Goal: Task Accomplishment & Management: Complete application form

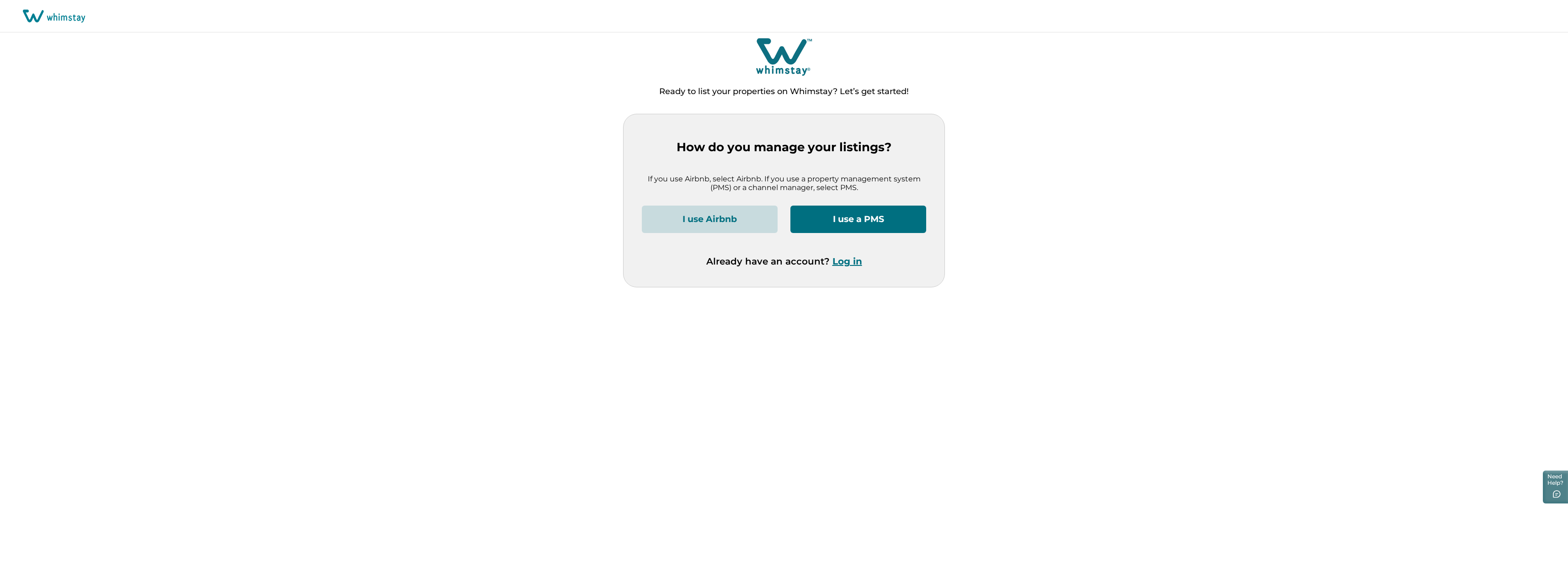
click at [851, 222] on button "I use a PMS" at bounding box center [858, 219] width 136 height 27
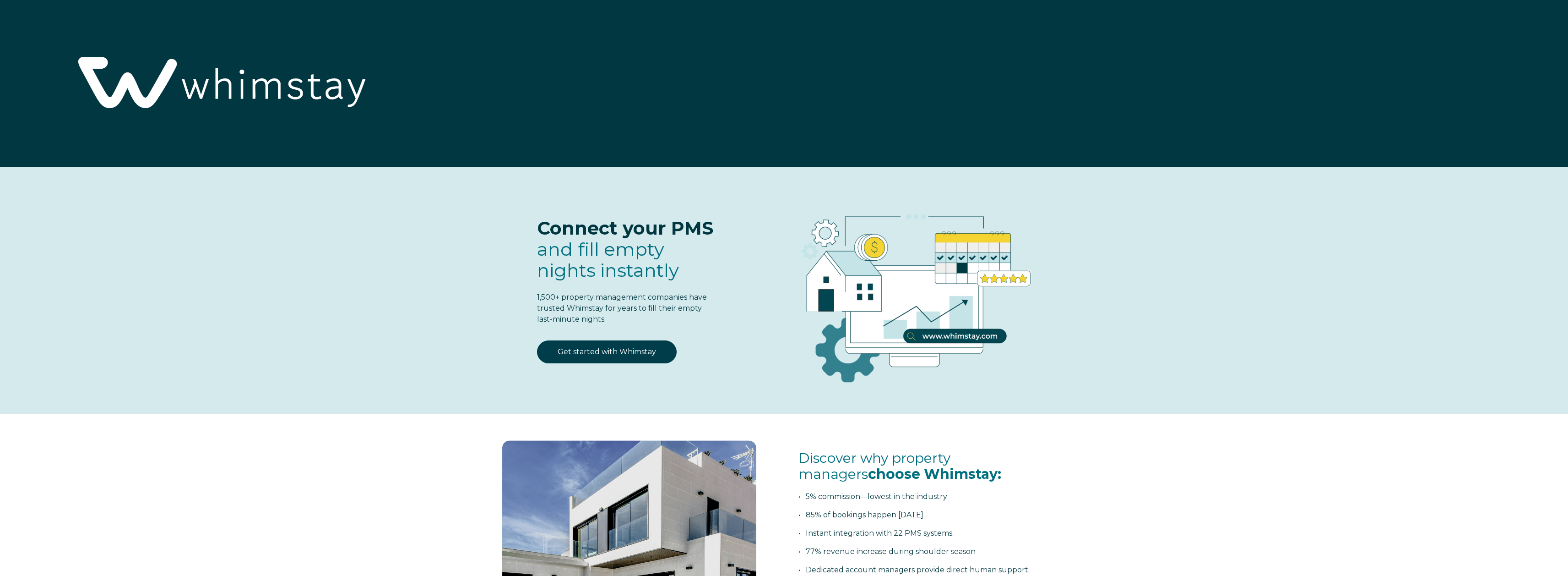
select select "US"
select select "Standard"
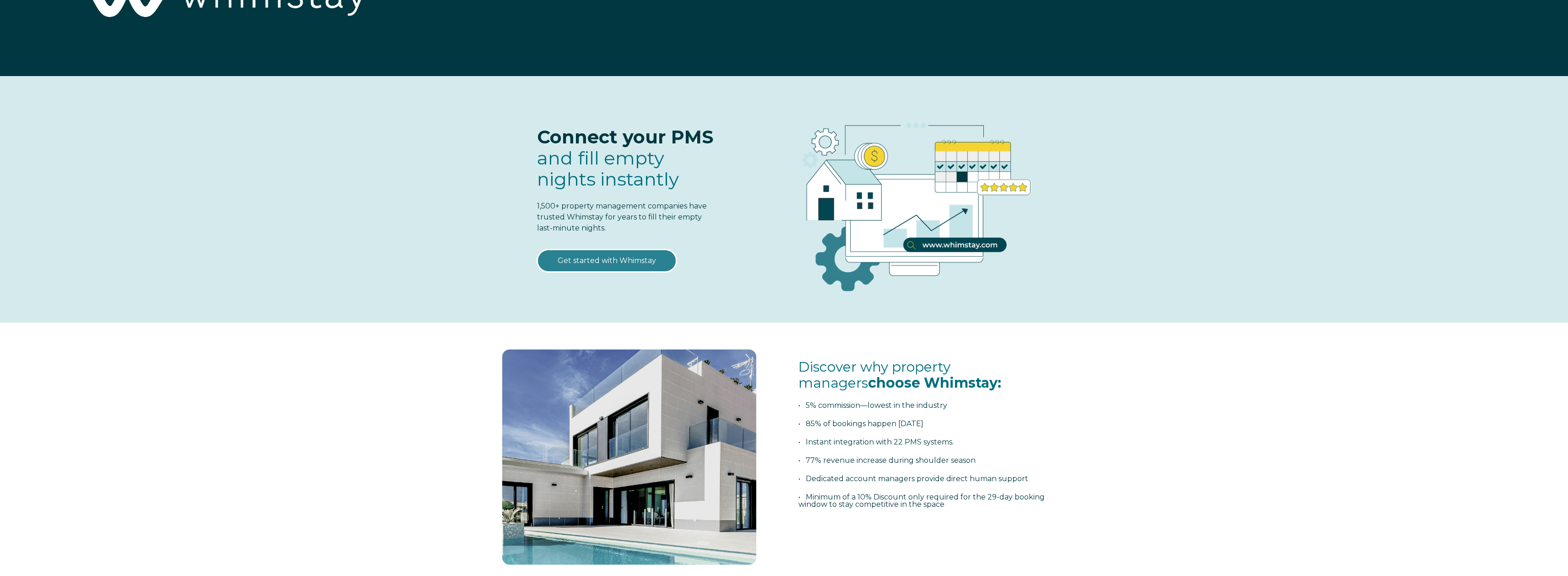
click at [635, 266] on link "Get started with Whimstay" at bounding box center [607, 261] width 140 height 23
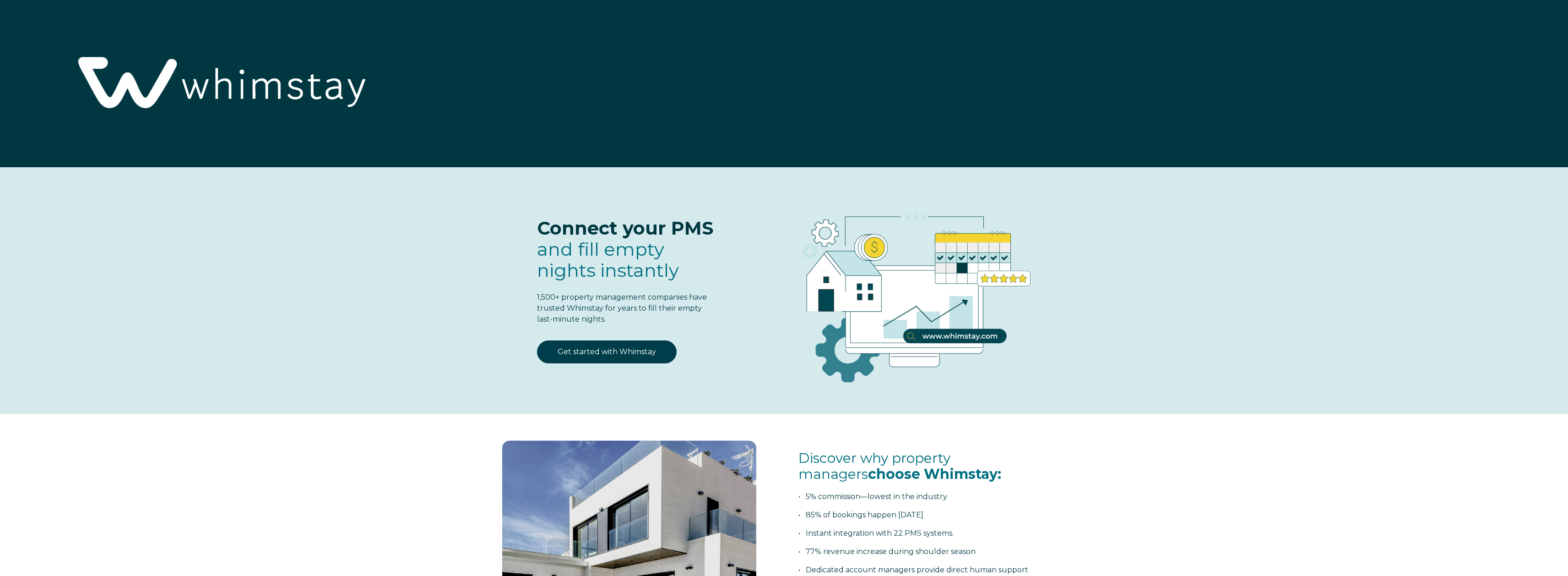
select select "US"
select select "Standard"
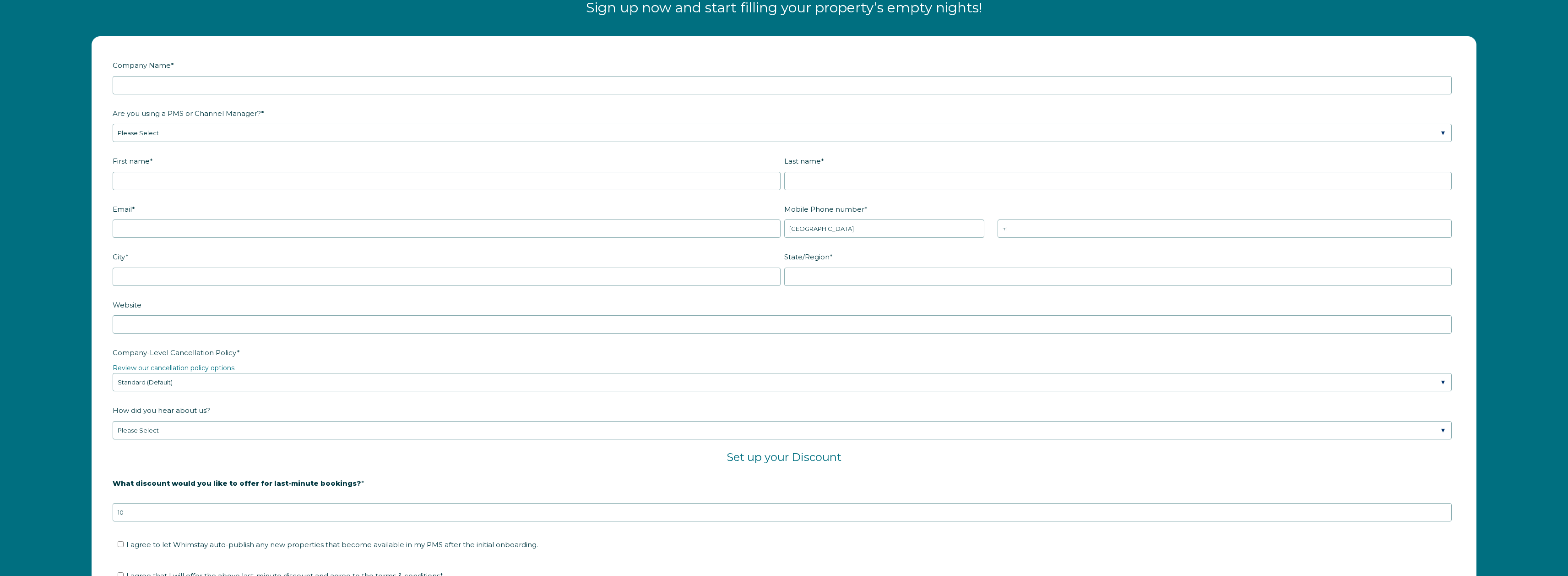
scroll to position [1429, 0]
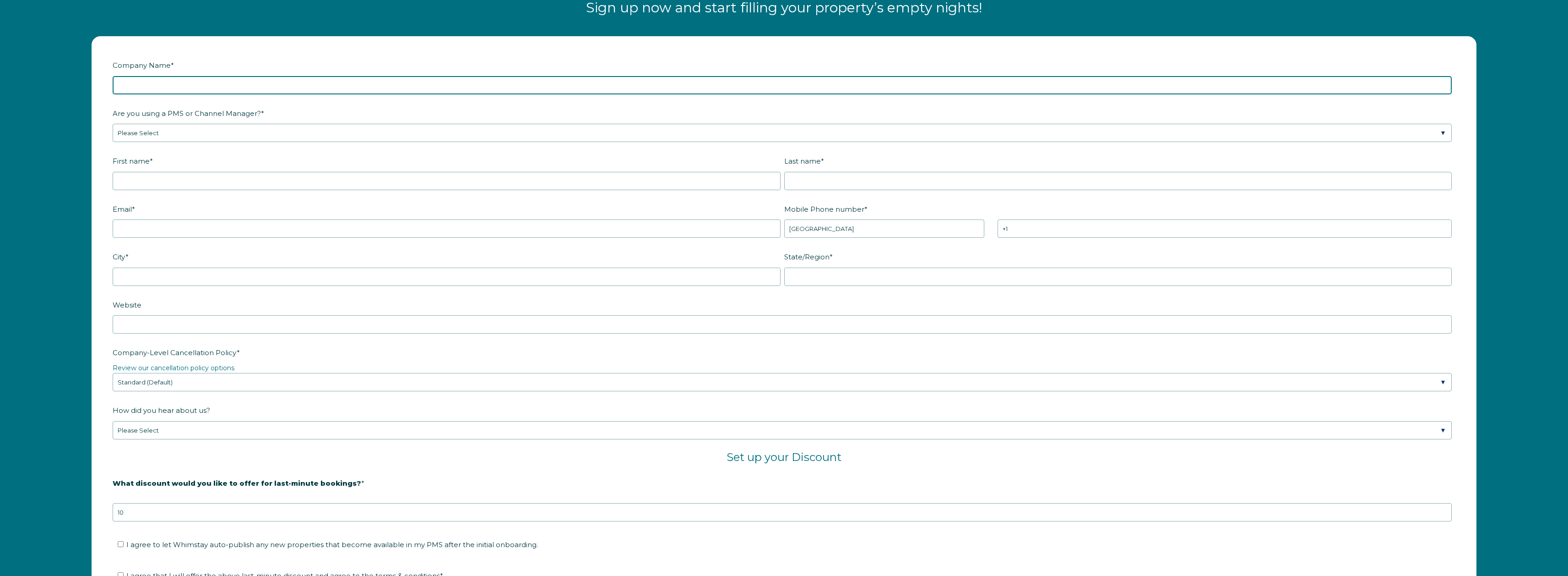
click at [308, 90] on input "Company Name *" at bounding box center [782, 85] width 1339 height 18
type input "Rita Ranch Recharge"
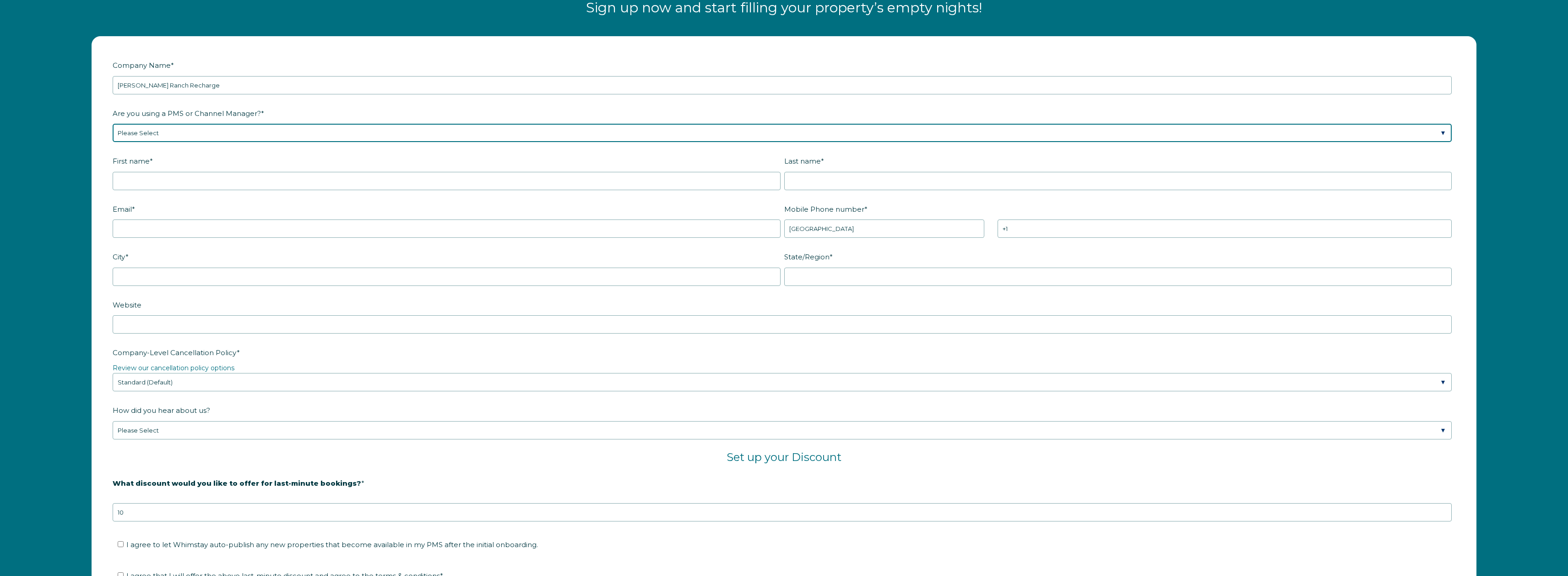
select select "Guesty"
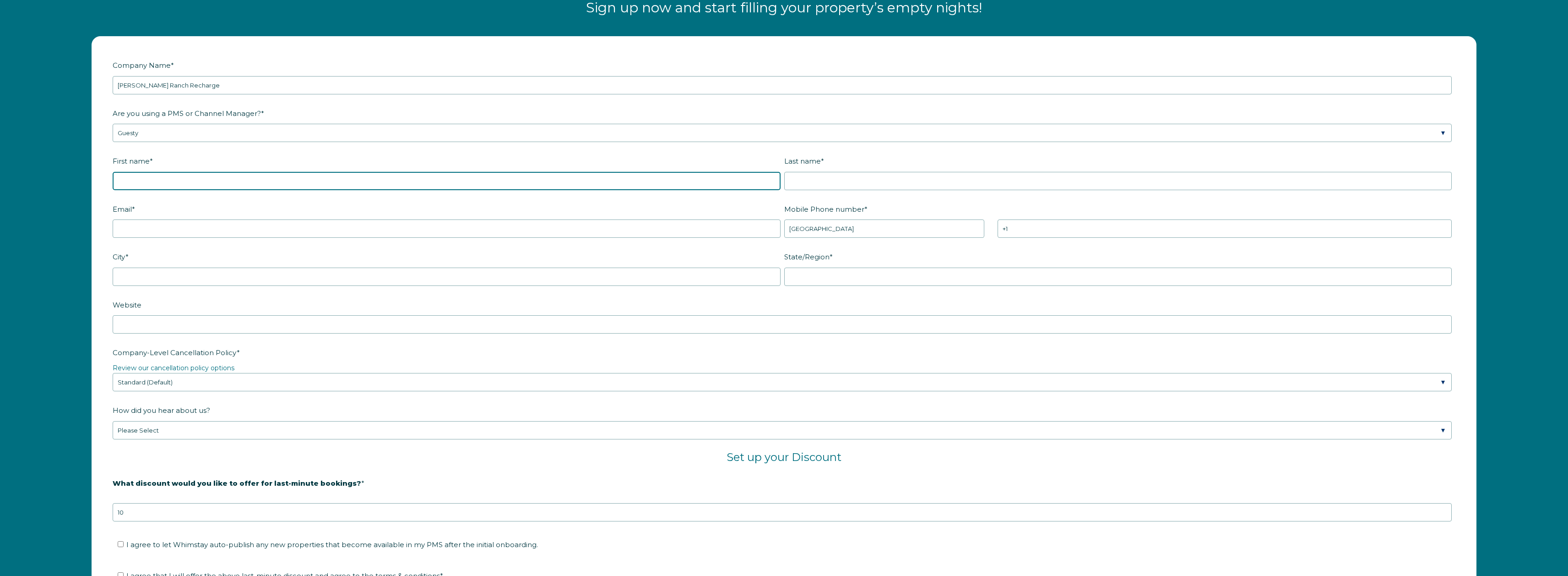
click at [158, 180] on input "First name *" at bounding box center [447, 181] width 668 height 18
type input "[PERSON_NAME]"
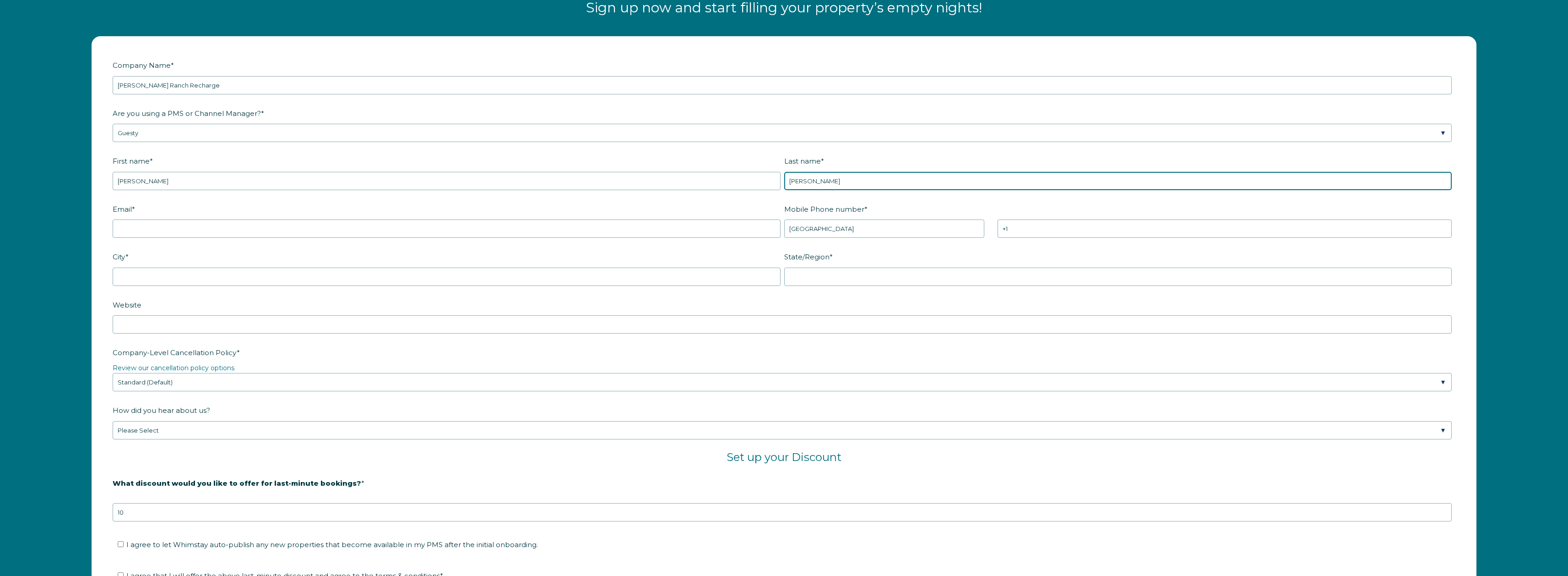
type input "[PERSON_NAME]"
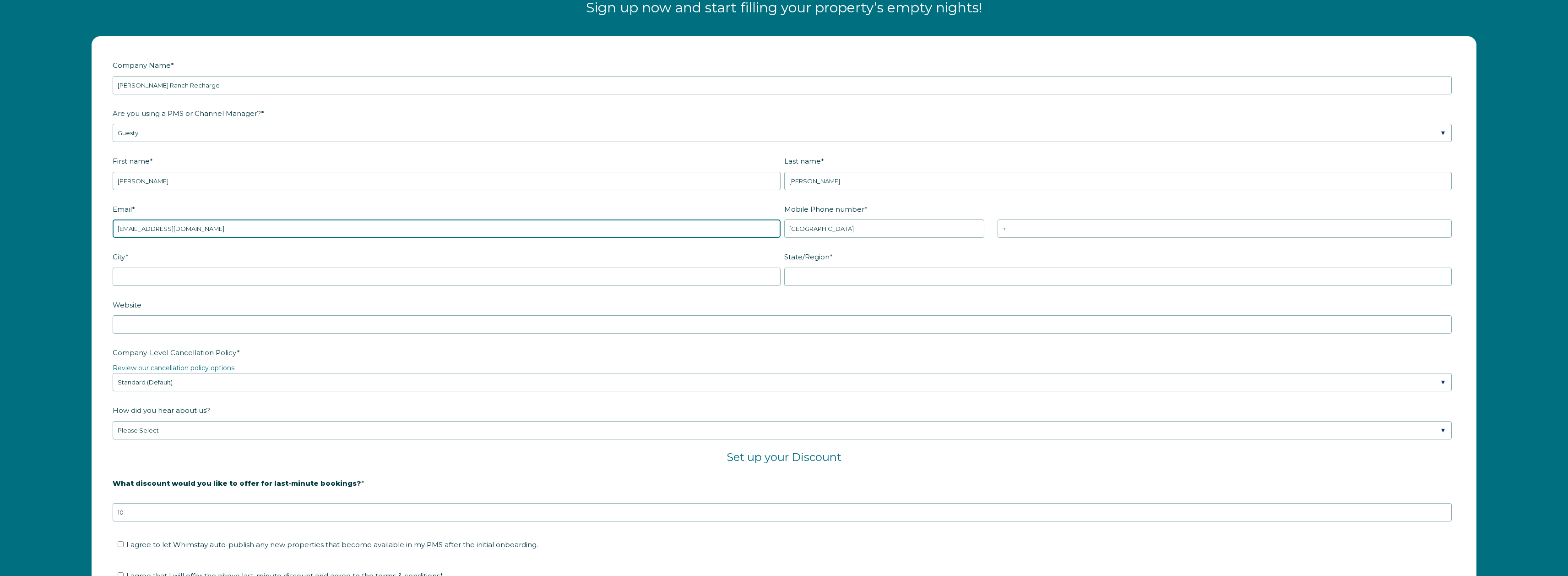
type input "[EMAIL_ADDRESS][DOMAIN_NAME]"
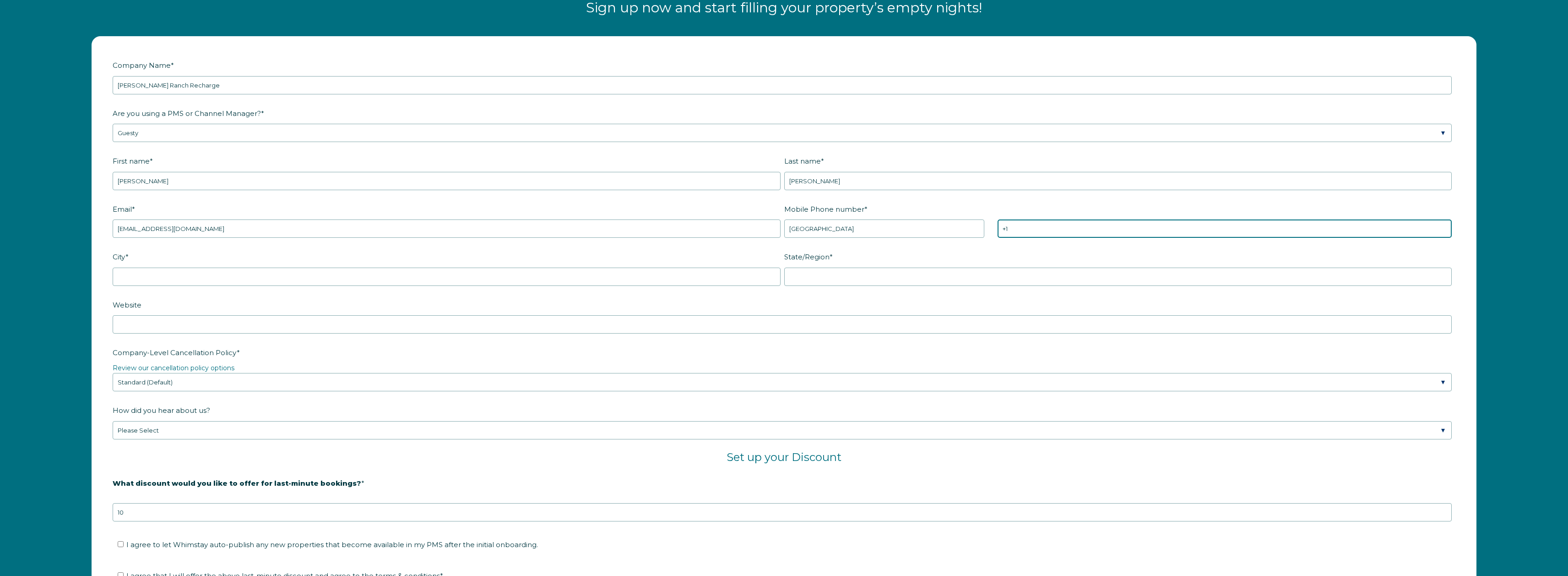
click at [1042, 223] on input "+1" at bounding box center [1224, 229] width 454 height 18
type input "[PHONE_NUMBER]"
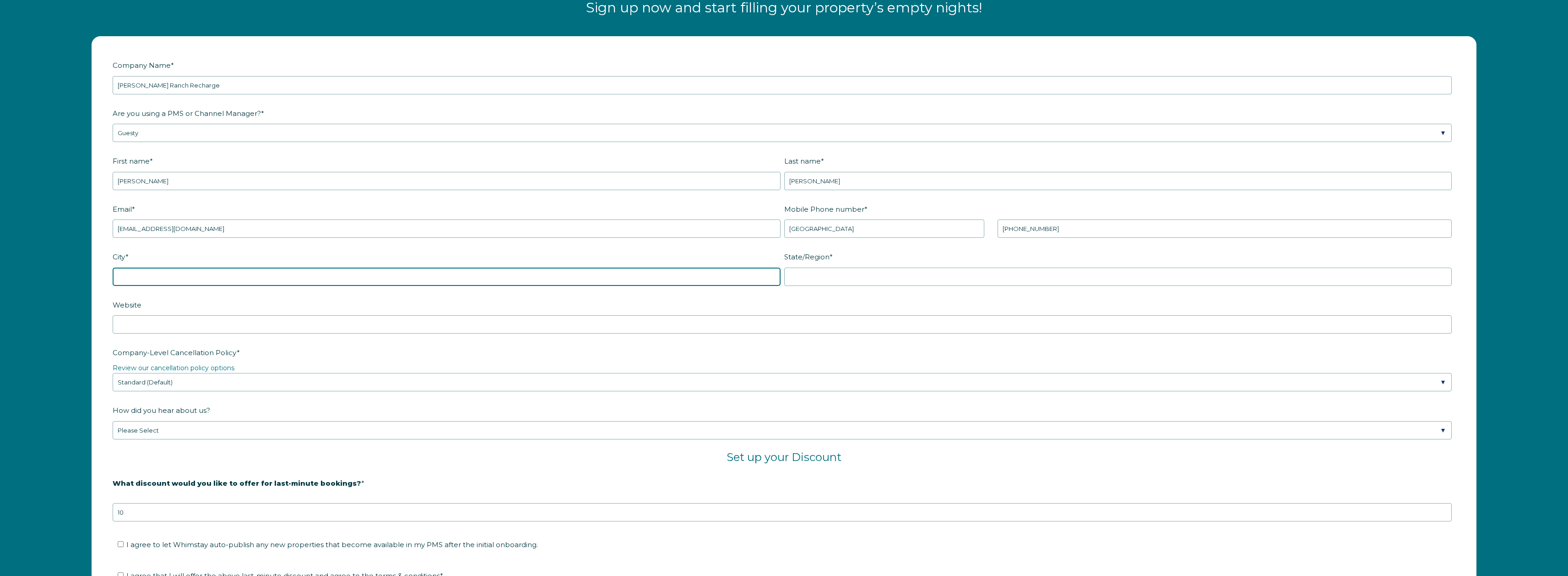
click at [366, 275] on input "City *" at bounding box center [447, 277] width 668 height 18
type input "Tucson"
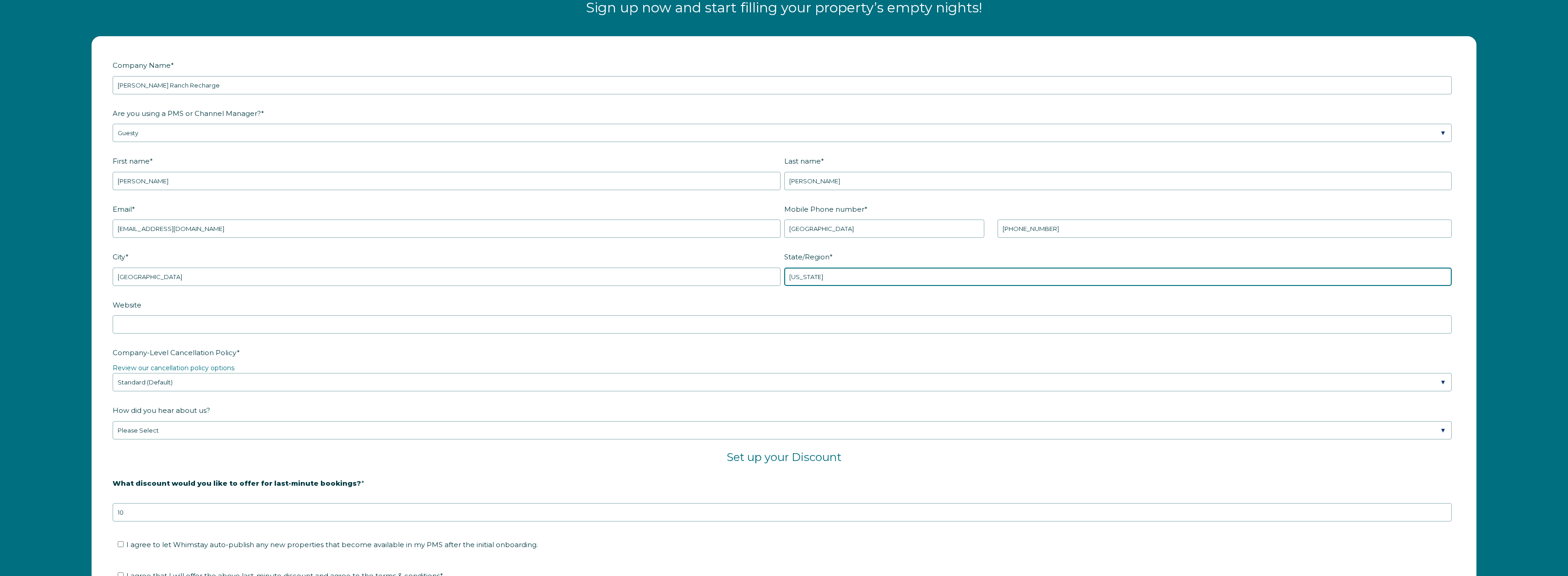
type input "Arizona"
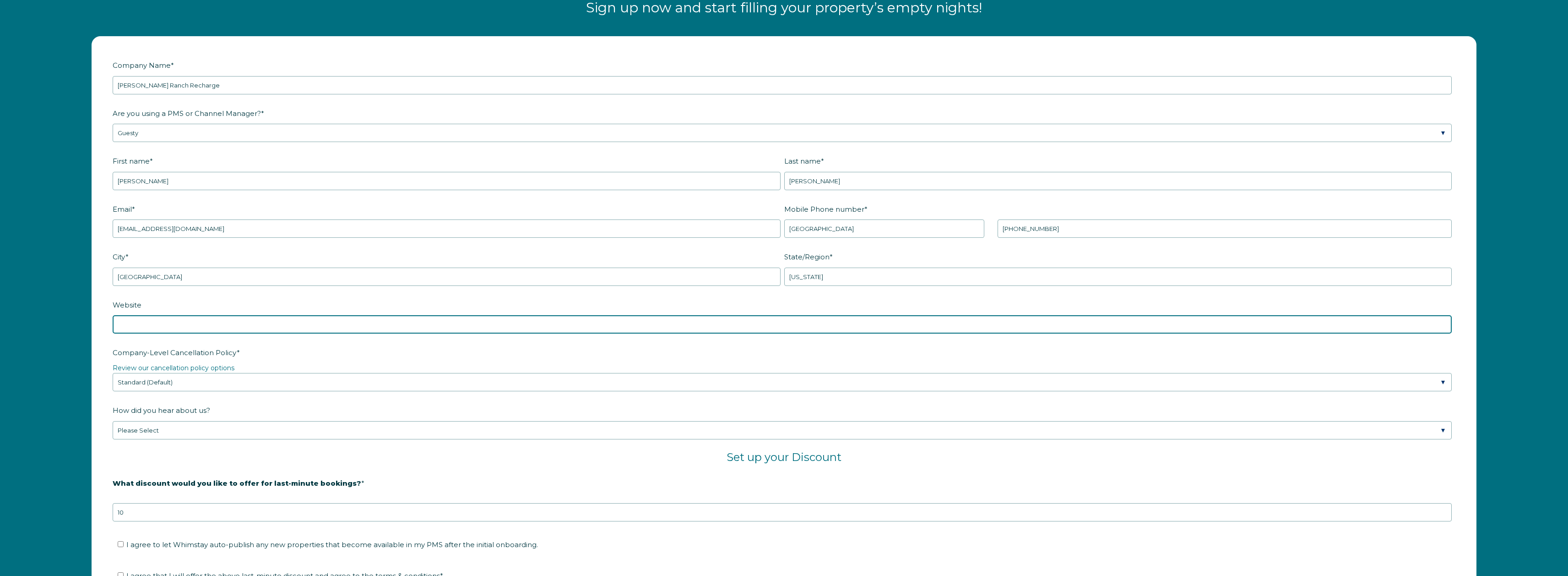
click at [365, 325] on input "Website" at bounding box center [782, 325] width 1339 height 18
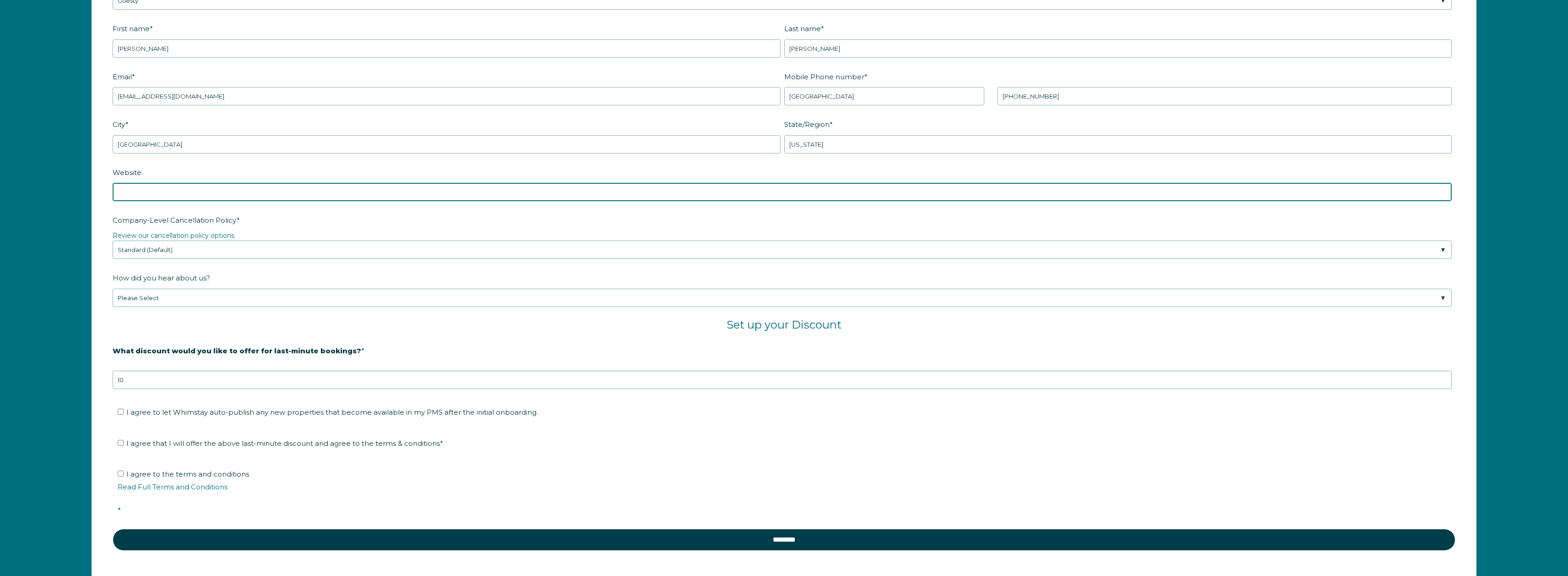
scroll to position [1475, 0]
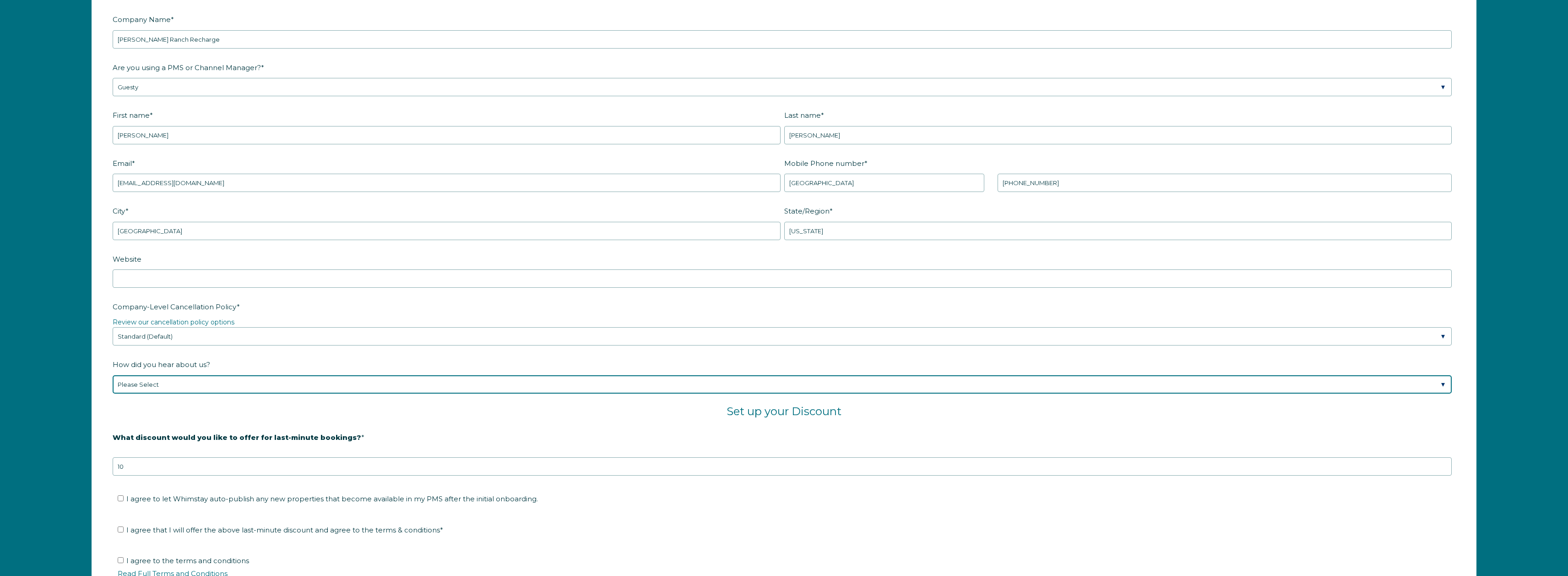
select select "Podcast"
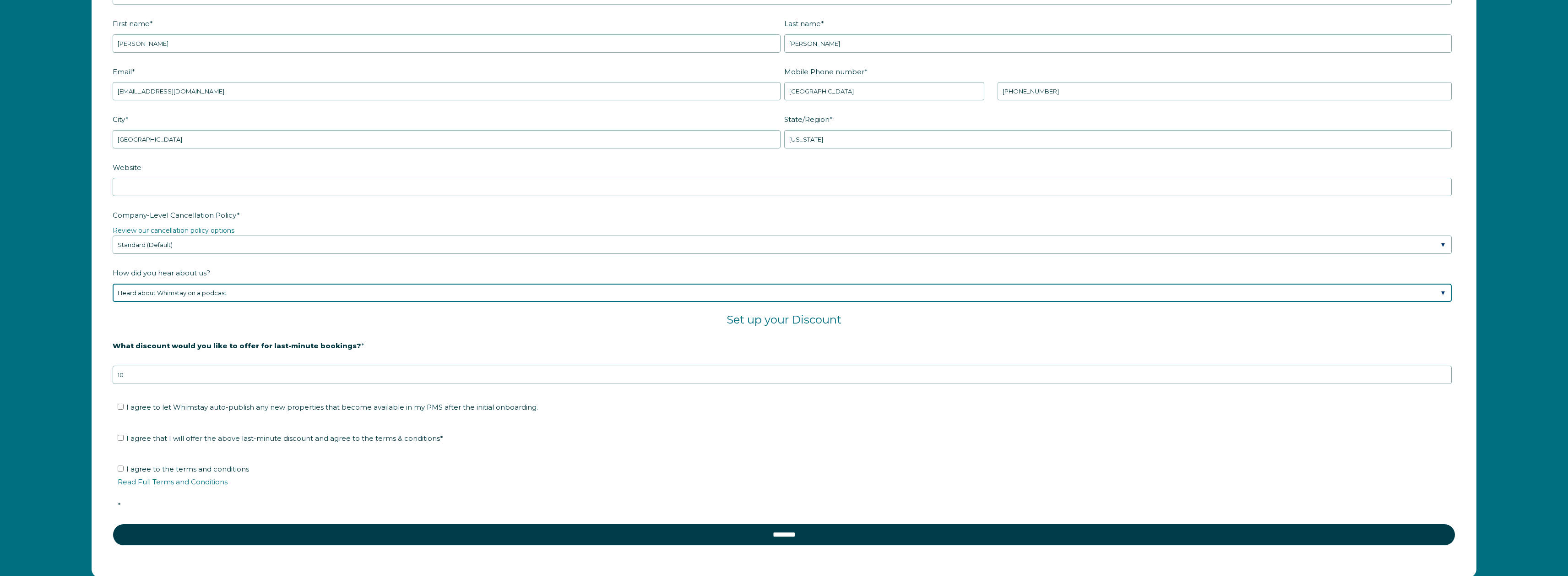
scroll to position [1613, 0]
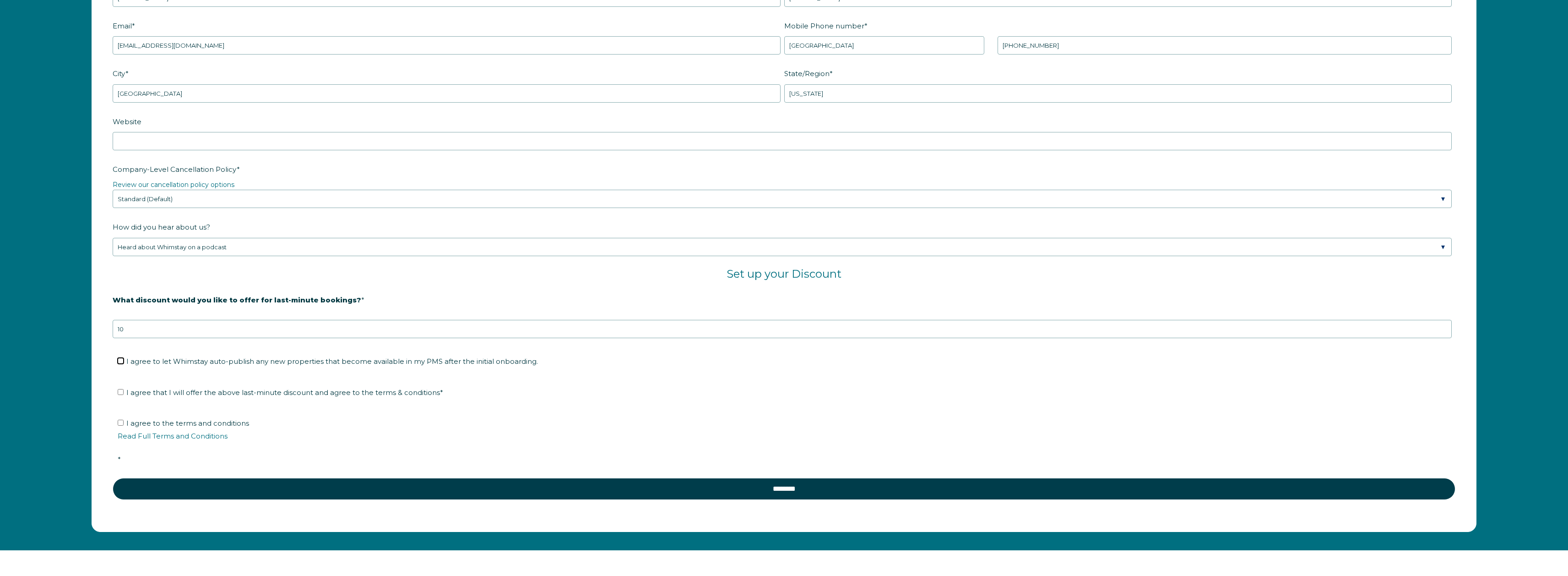
click at [119, 362] on input "I agree to let Whimstay auto-publish any new properties that become available i…" at bounding box center [121, 361] width 6 height 6
checkbox input "true"
click at [119, 394] on input "I agree that I will offer the above last-minute discount and agree to the terms…" at bounding box center [121, 392] width 6 height 6
checkbox input "true"
click at [119, 423] on input "I agree to the terms and conditions Read Full Terms and Conditions *" at bounding box center [121, 423] width 6 height 6
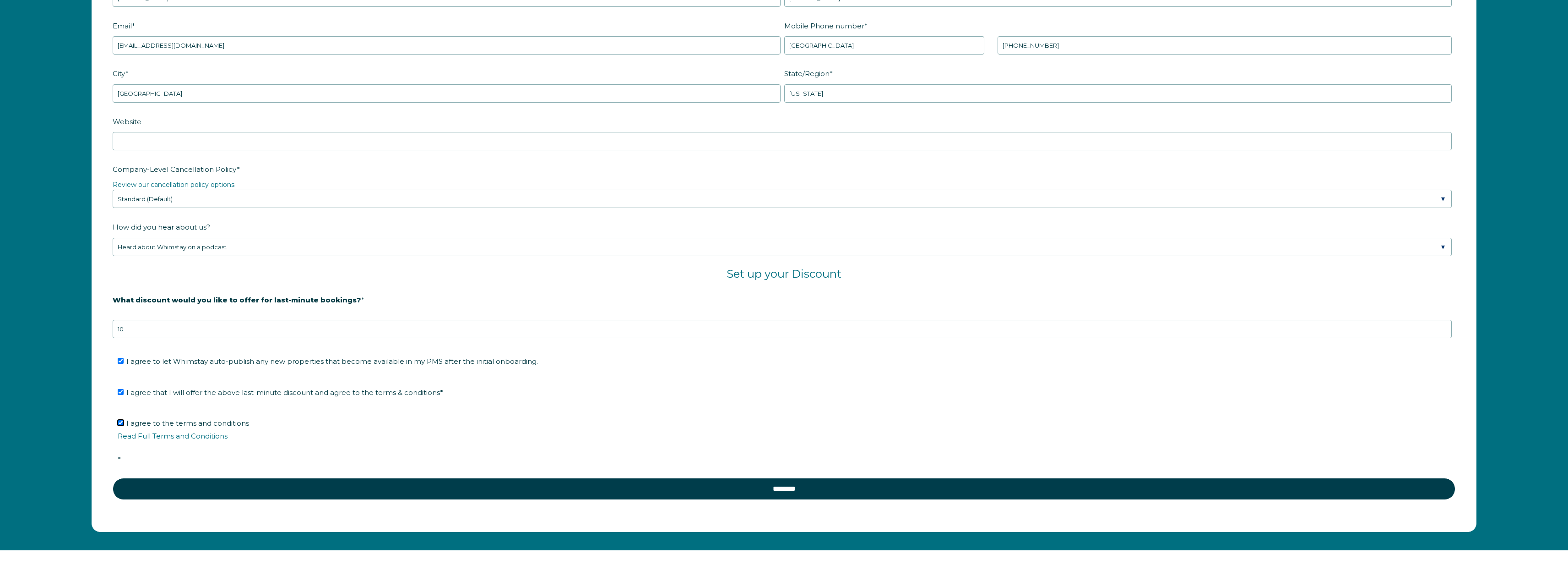
checkbox input "true"
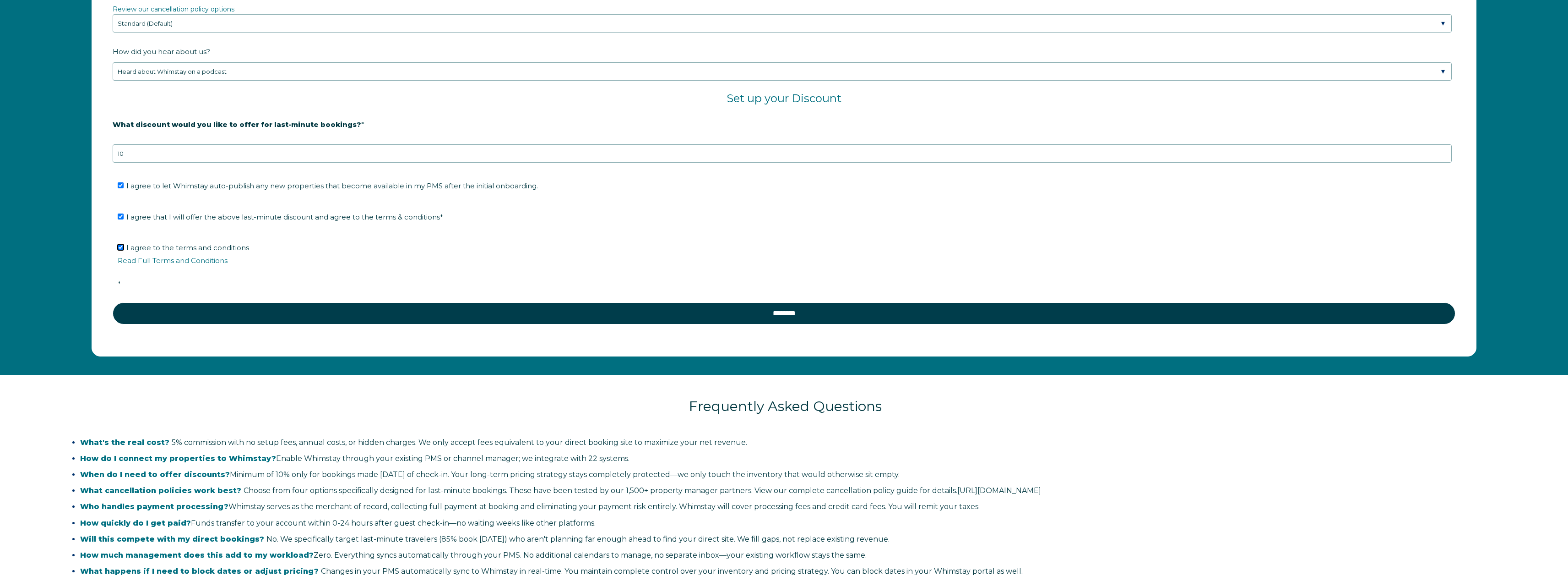
scroll to position [1796, 0]
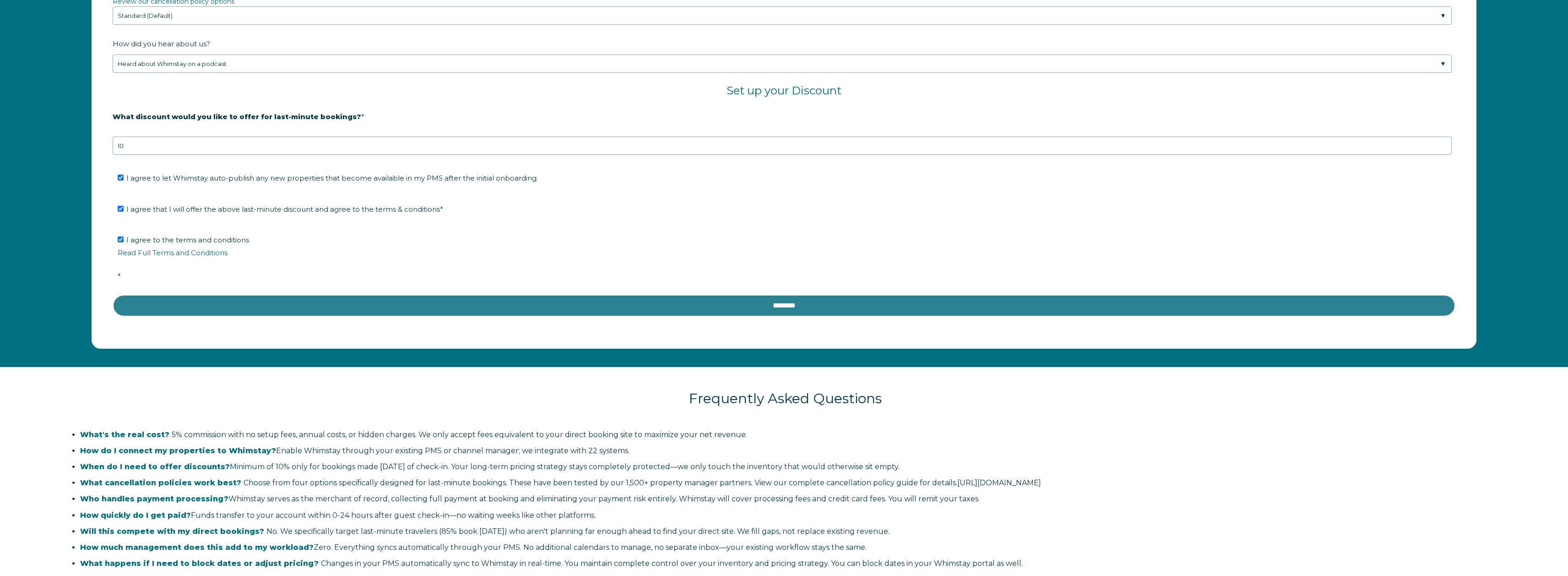
click at [374, 308] on input "********" at bounding box center [784, 306] width 1343 height 22
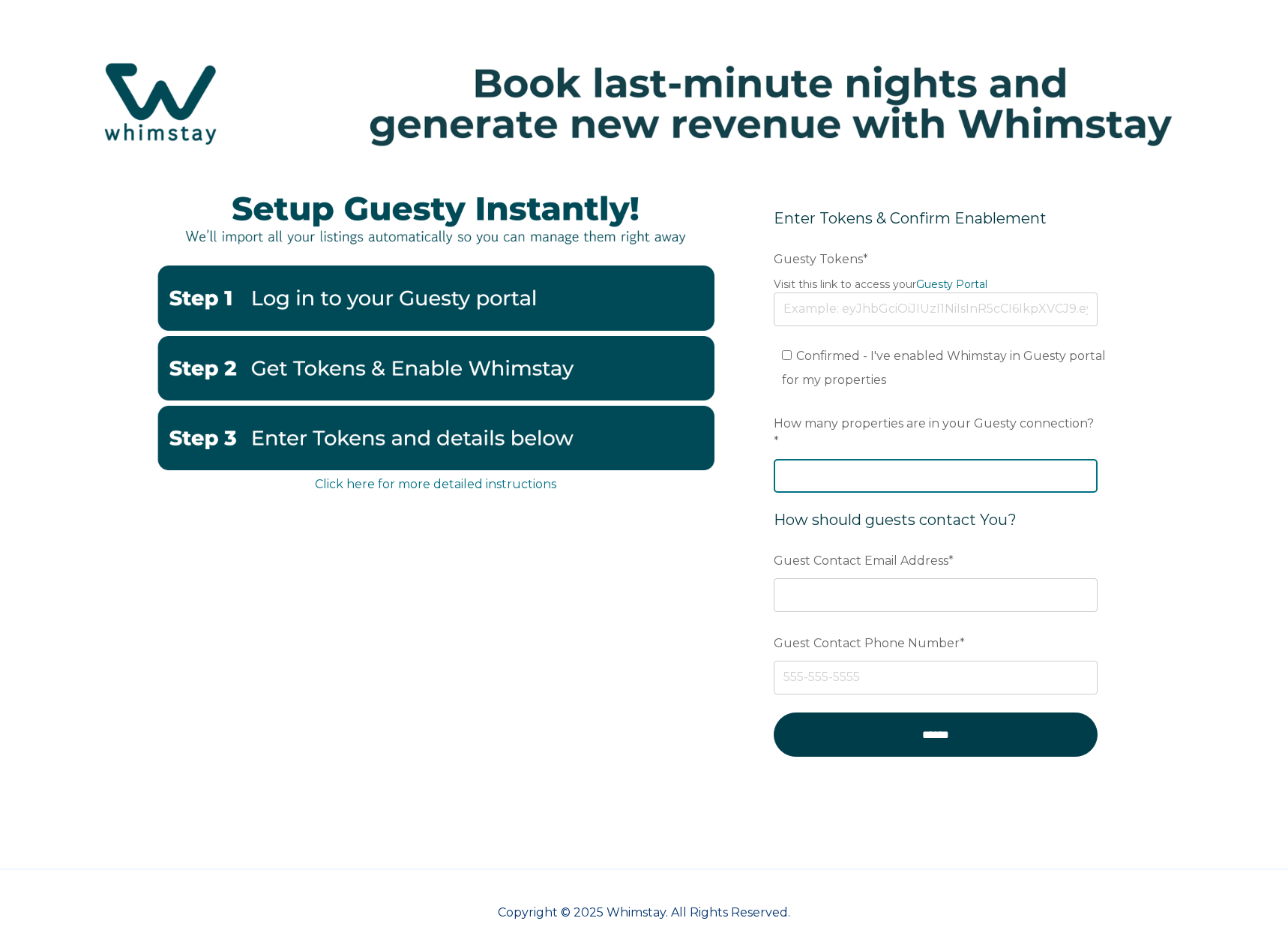
click at [881, 462] on input "How many properties are in your Guesty connection? *" at bounding box center [936, 475] width 323 height 33
type input "1"
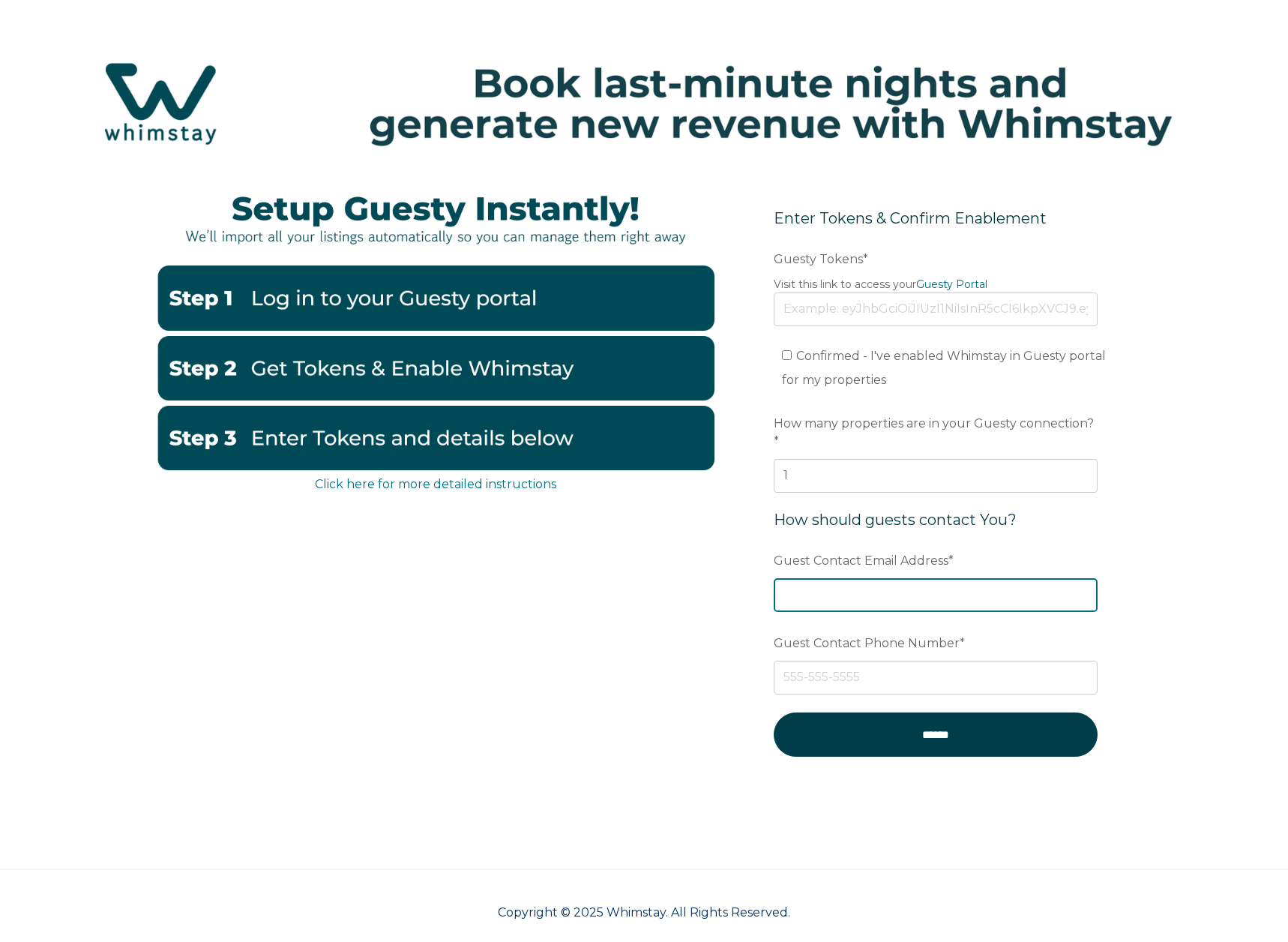
click at [843, 578] on input "Guest Contact Email Address *" at bounding box center [936, 594] width 323 height 33
type input "[EMAIL_ADDRESS][DOMAIN_NAME]"
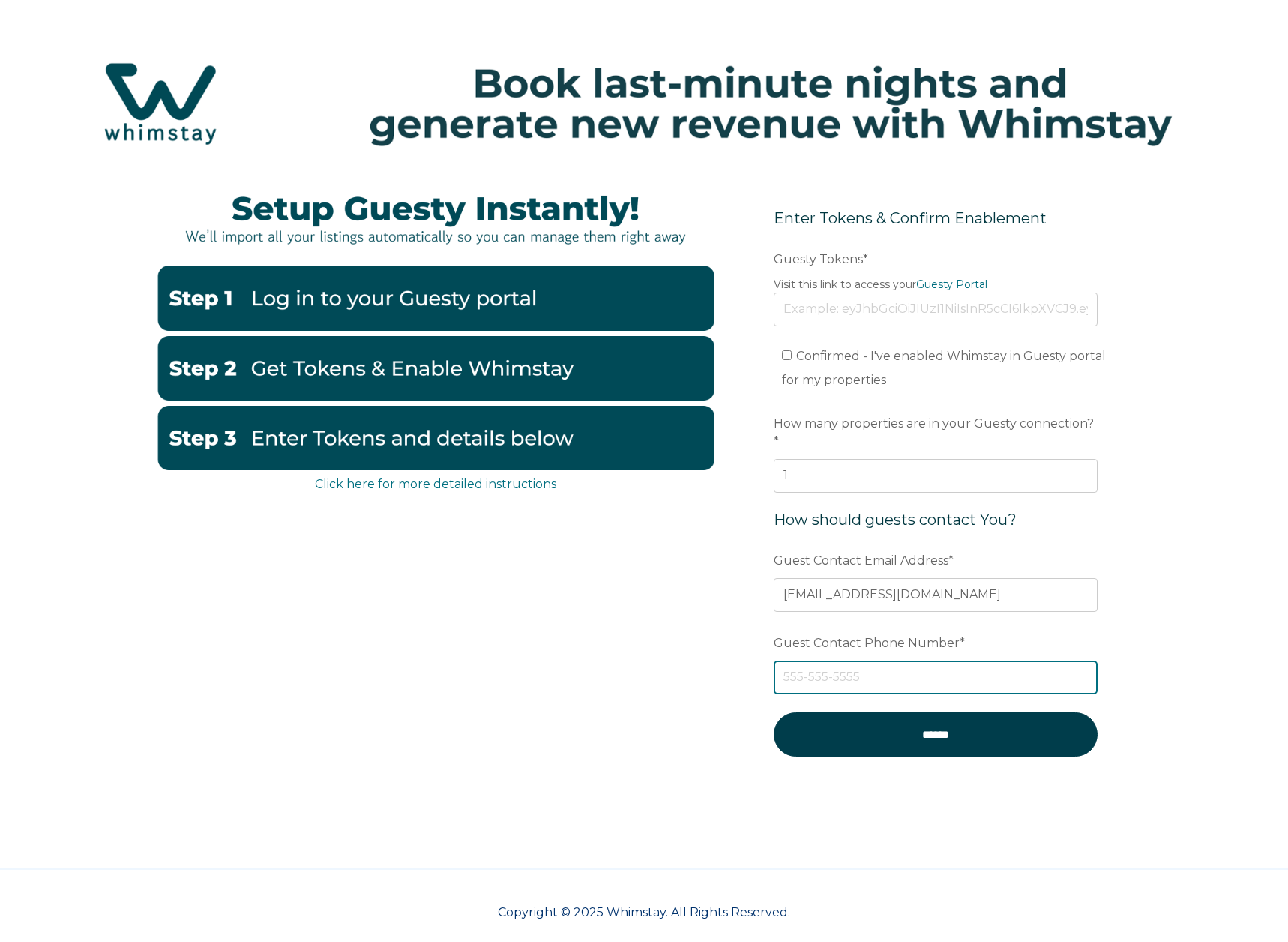
click at [887, 661] on input "Guest Contact Phone Number *" at bounding box center [936, 677] width 323 height 33
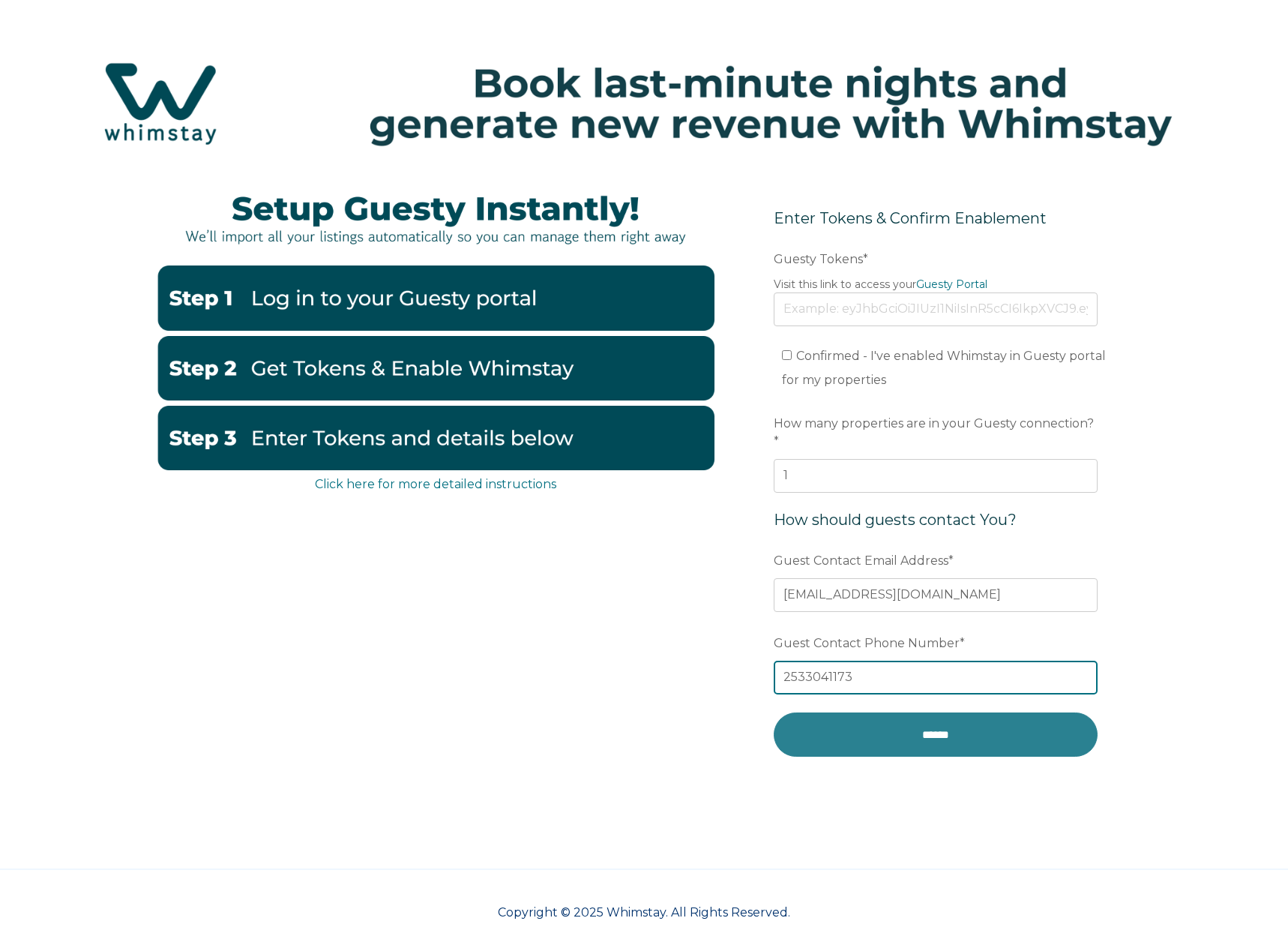
type input "2533041173"
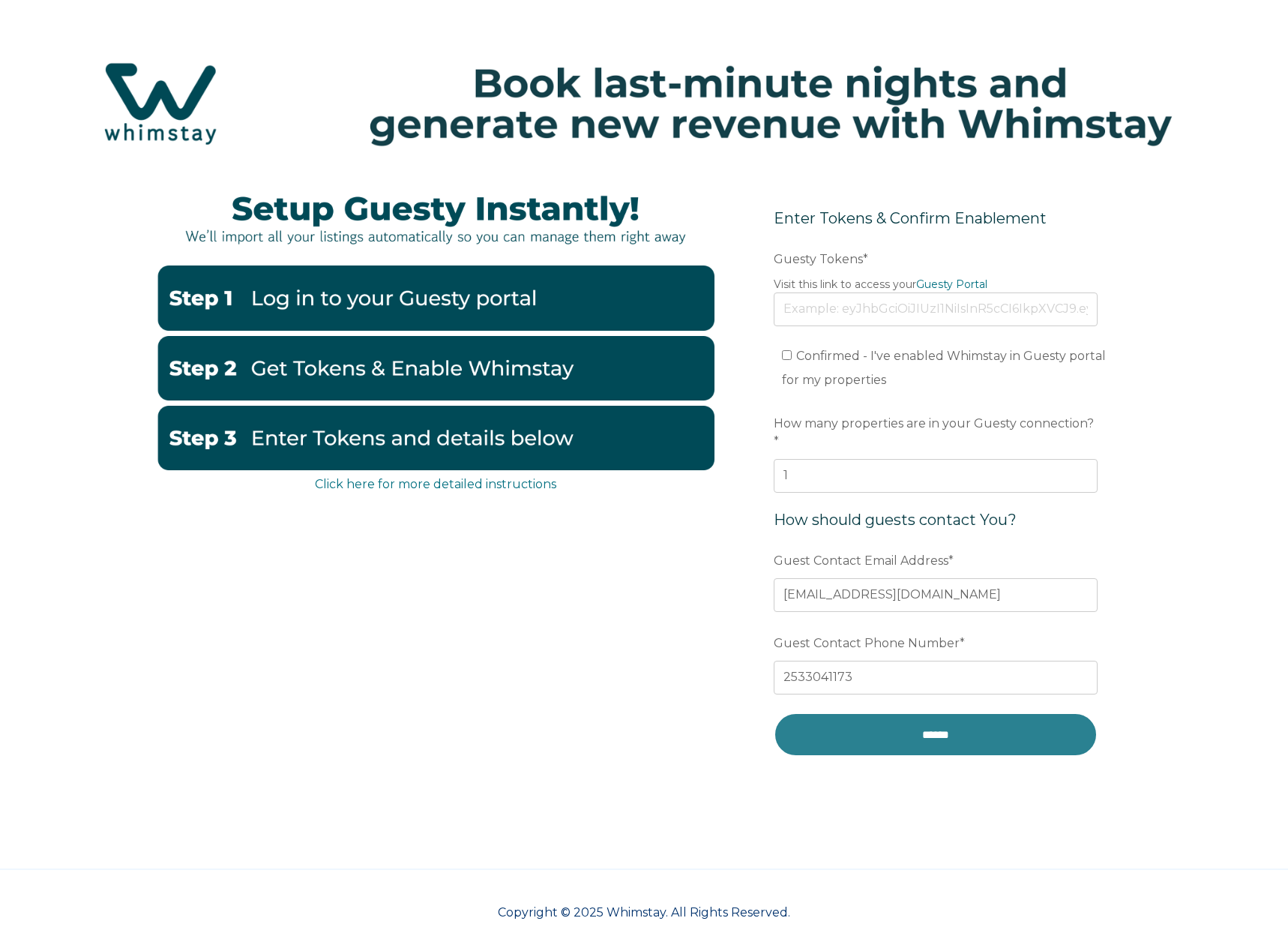
click at [866, 724] on input "******" at bounding box center [936, 734] width 323 height 44
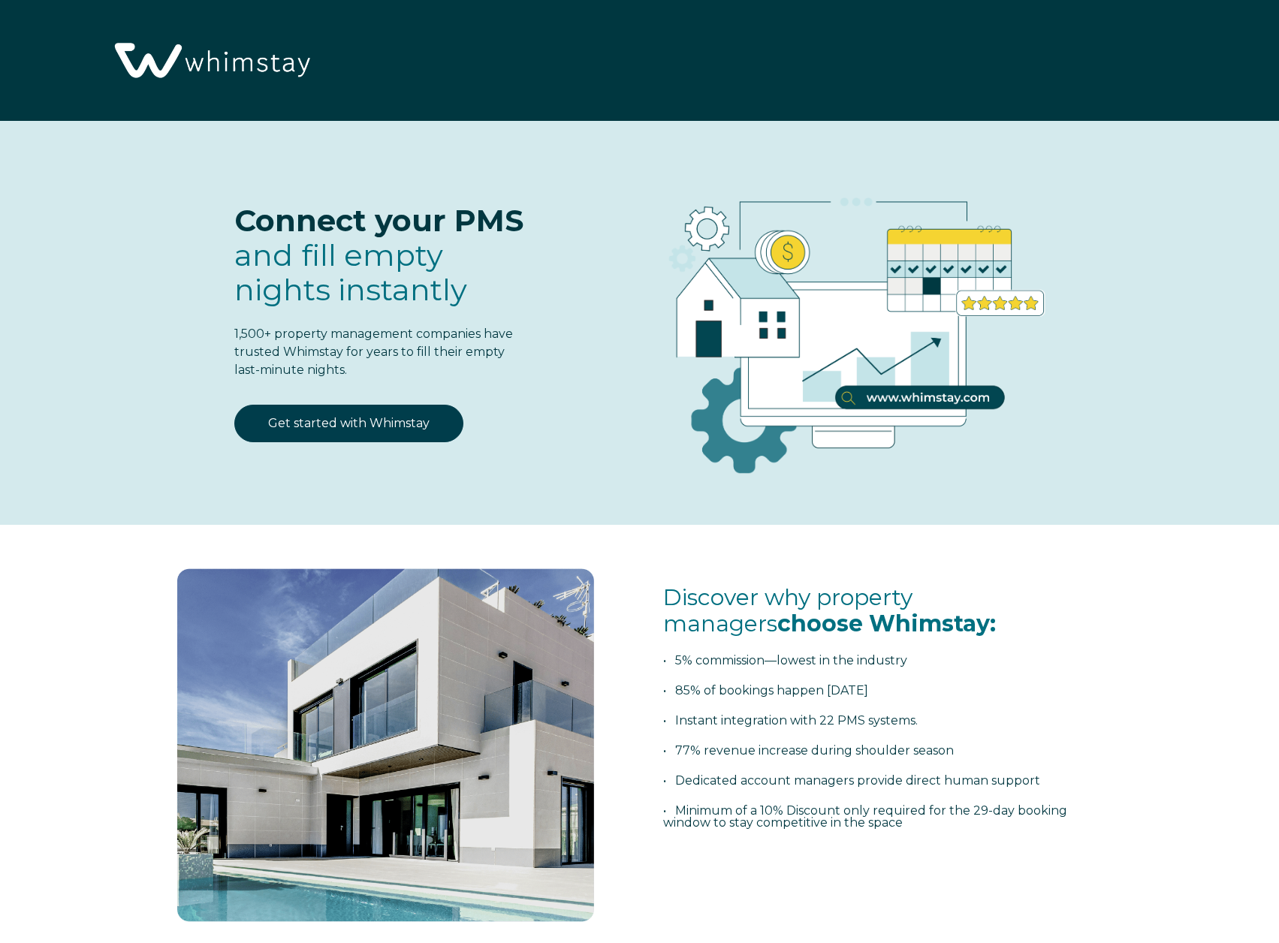
select select "US"
select select "Standard"
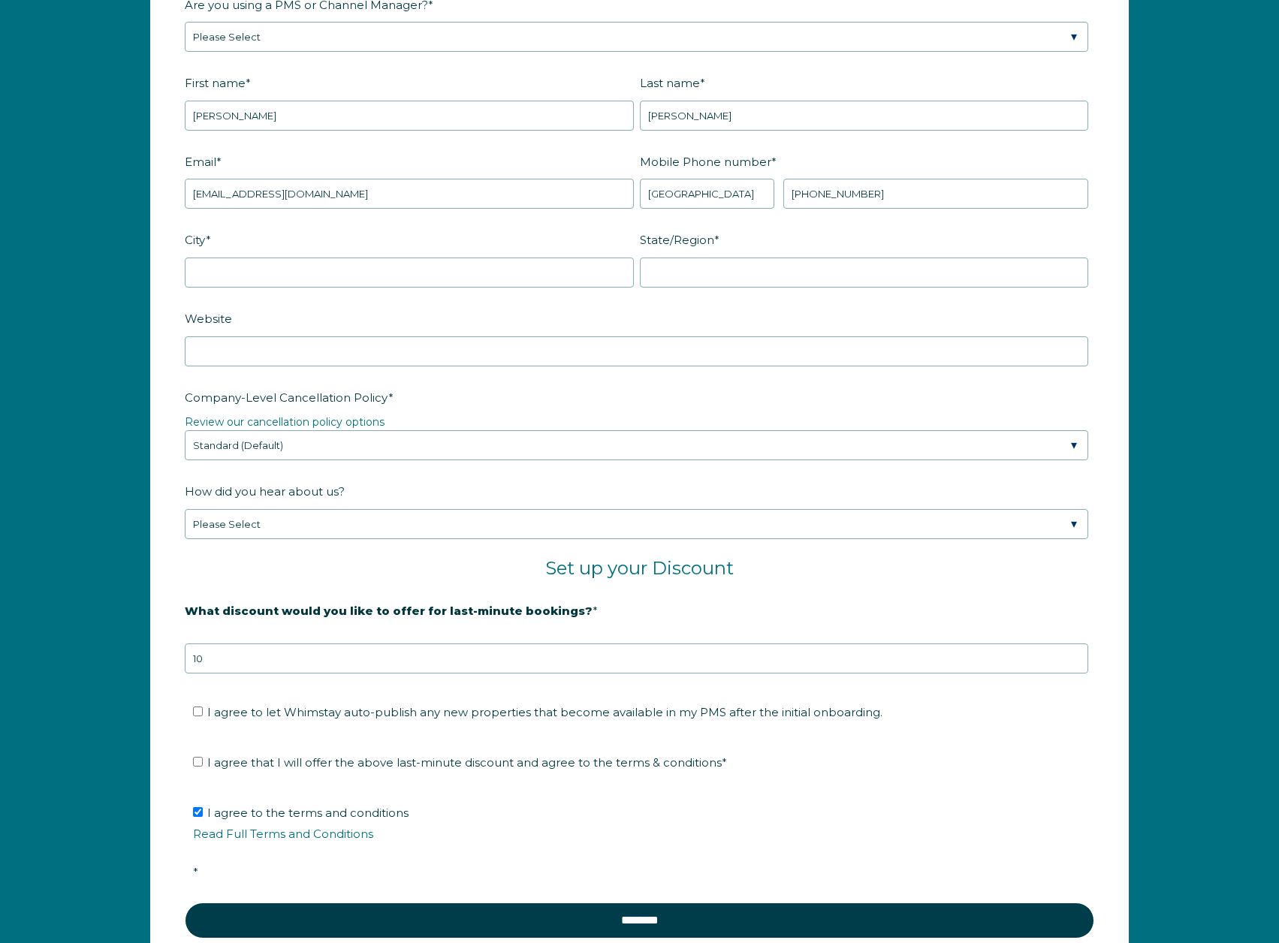
scroll to position [1816, 0]
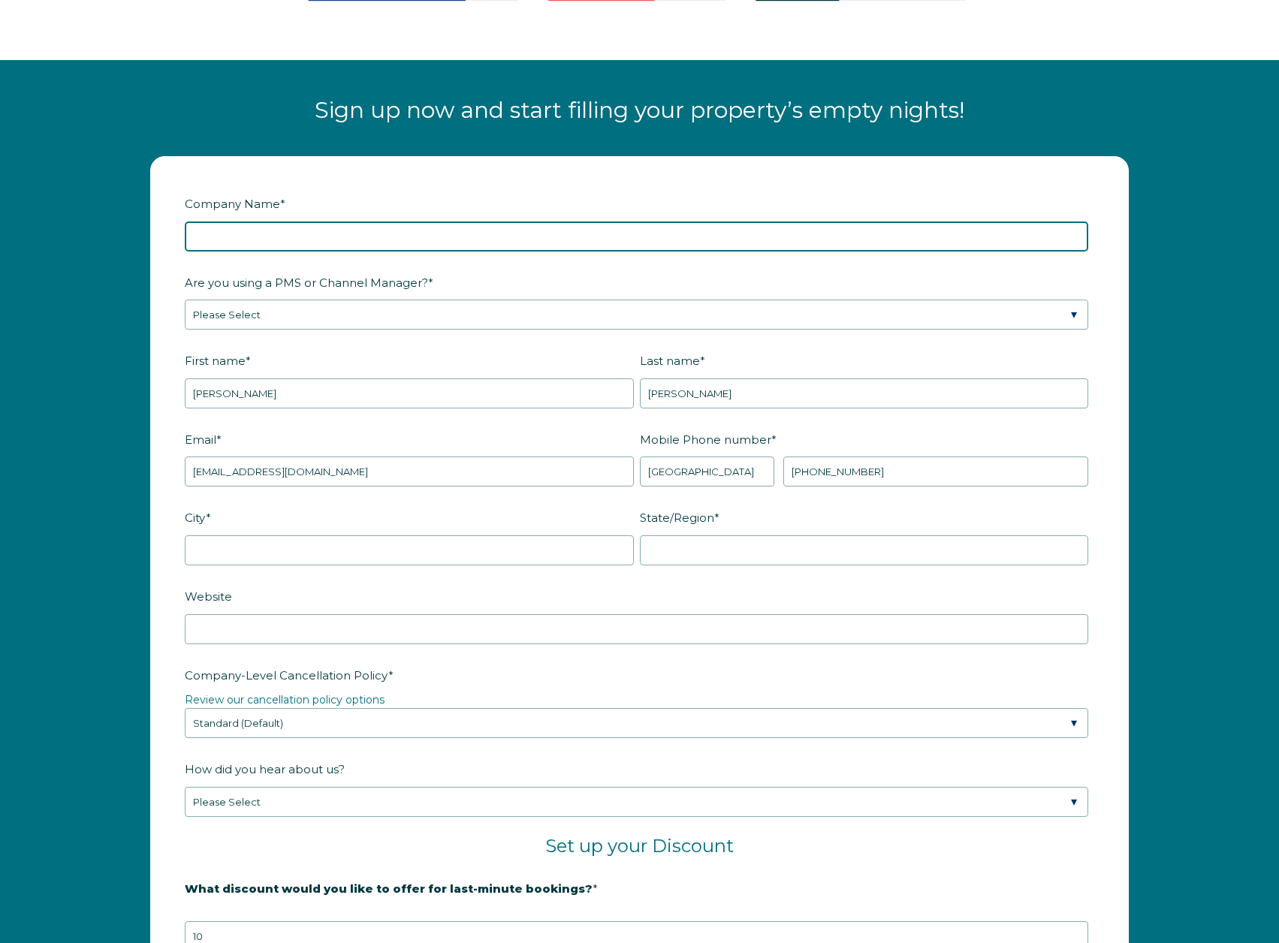
click at [323, 237] on input "Company Name *" at bounding box center [636, 237] width 903 height 30
type input "Noxcuse Investments LLC"
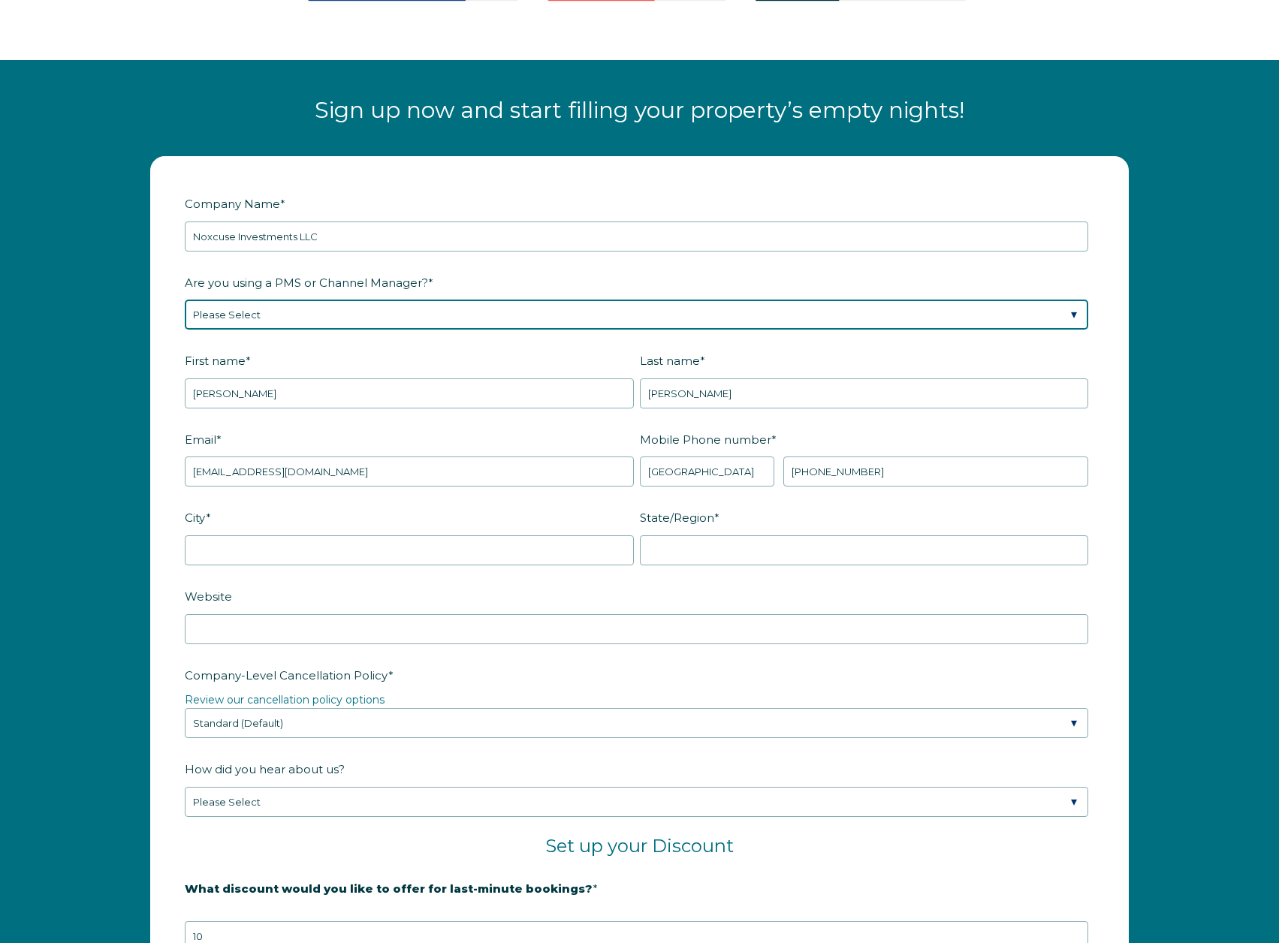
select select "Airbnb"
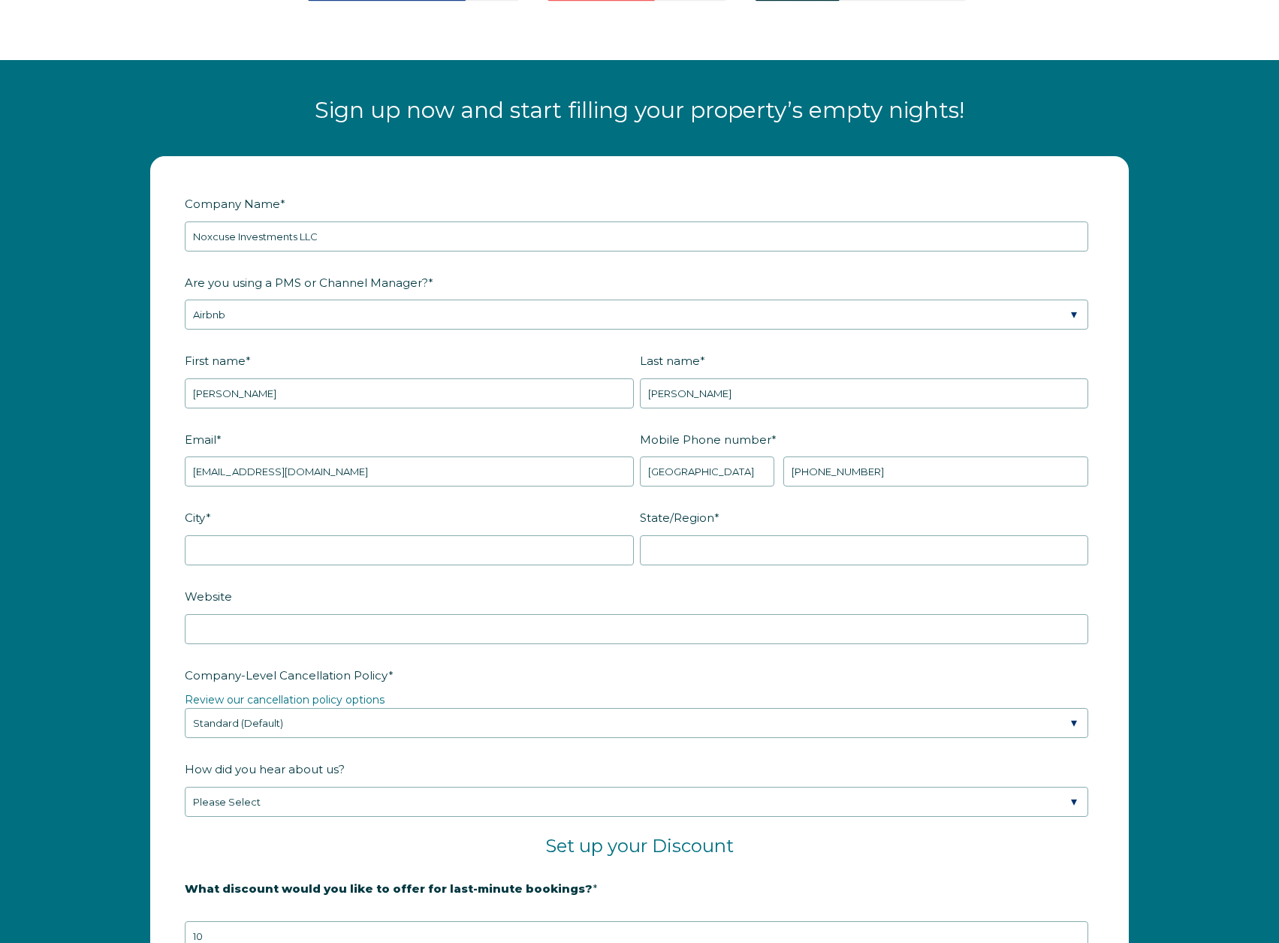
click at [123, 391] on div "Company Name * Noxcuse Investments LLC Are you using a PMS or Channel Manager? …" at bounding box center [639, 720] width 1279 height 1158
click at [382, 556] on input "City *" at bounding box center [409, 550] width 449 height 30
type input "Tucson"
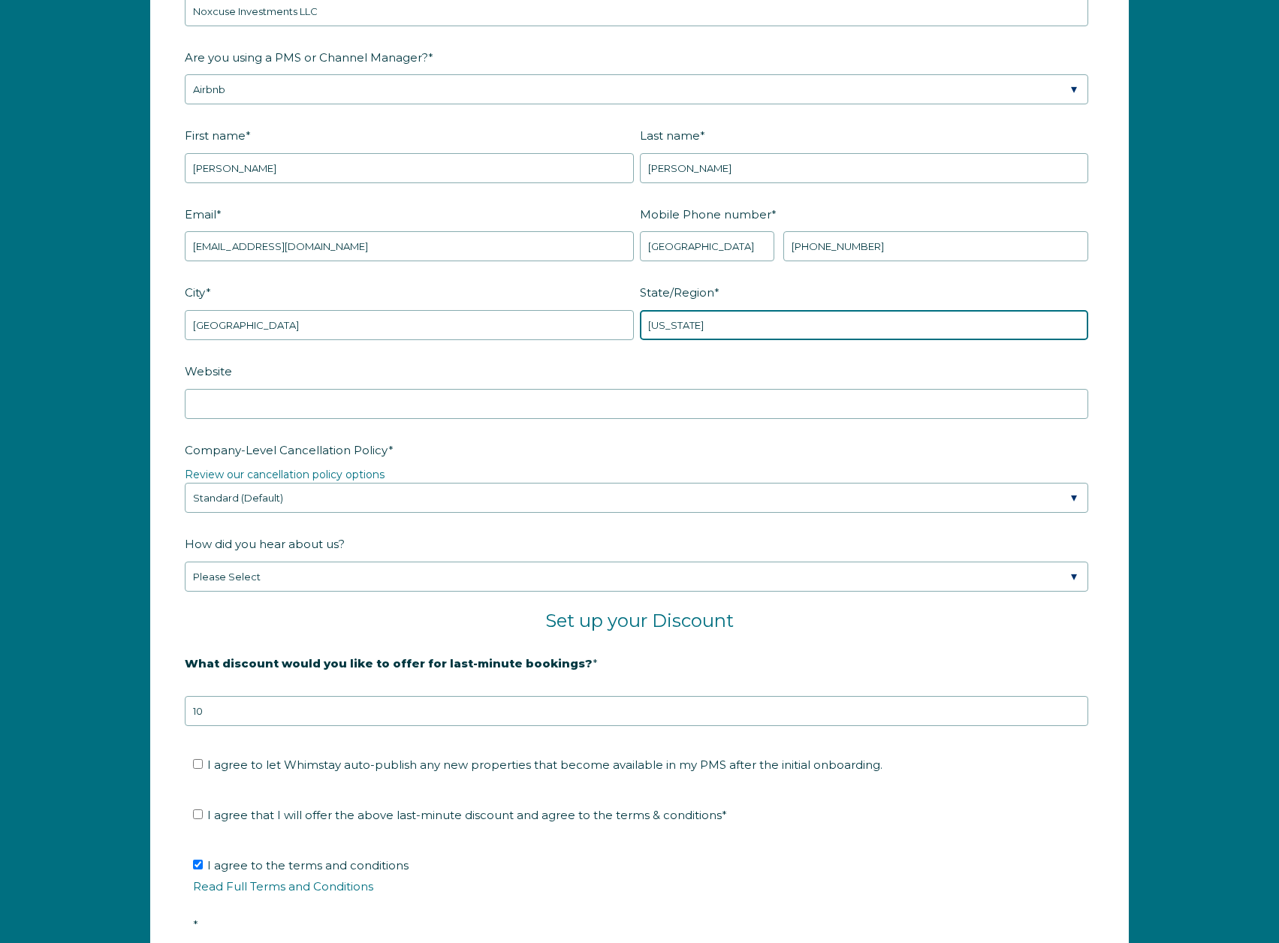
scroll to position [2116, 0]
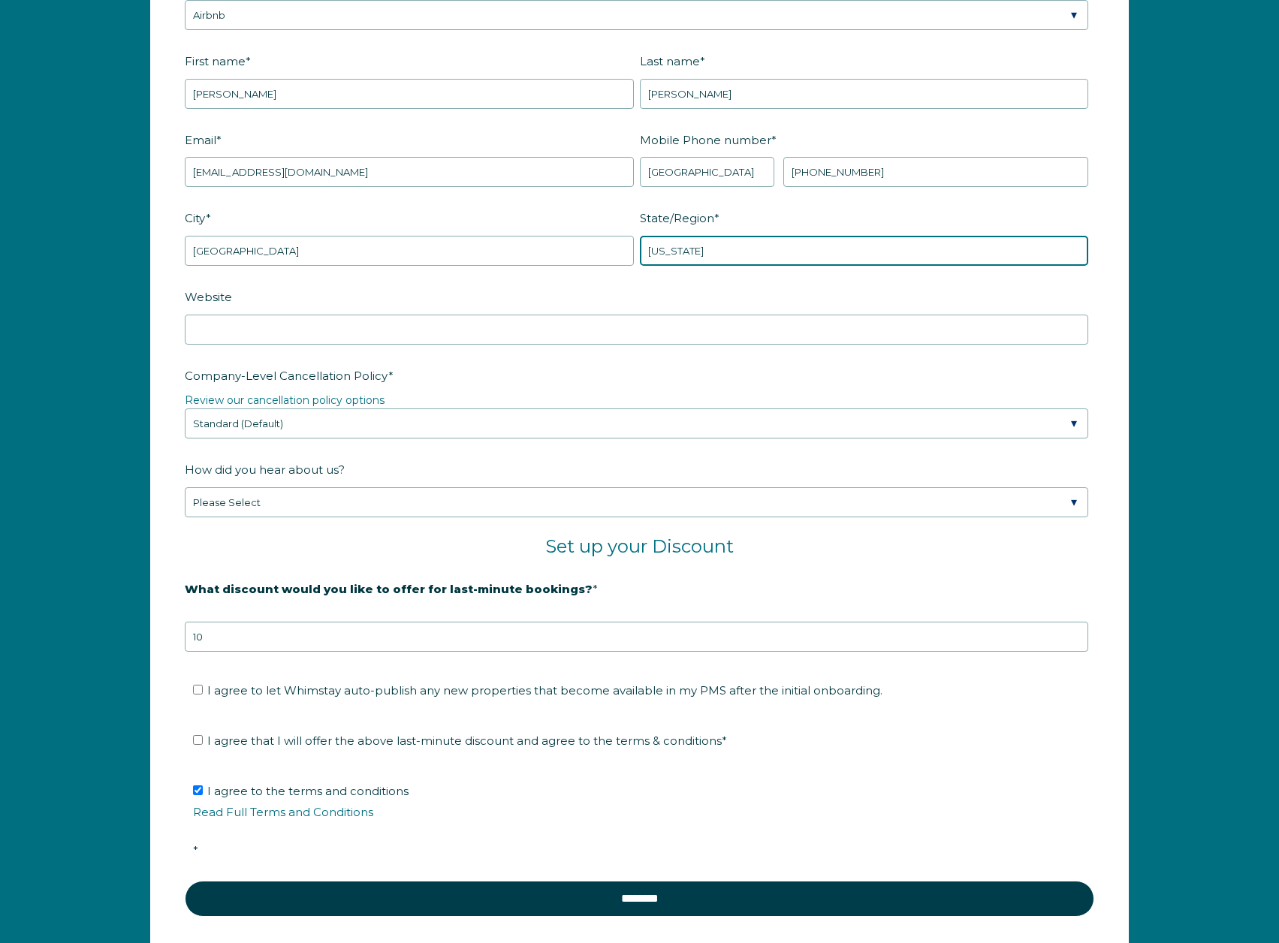
type input "Arizona"
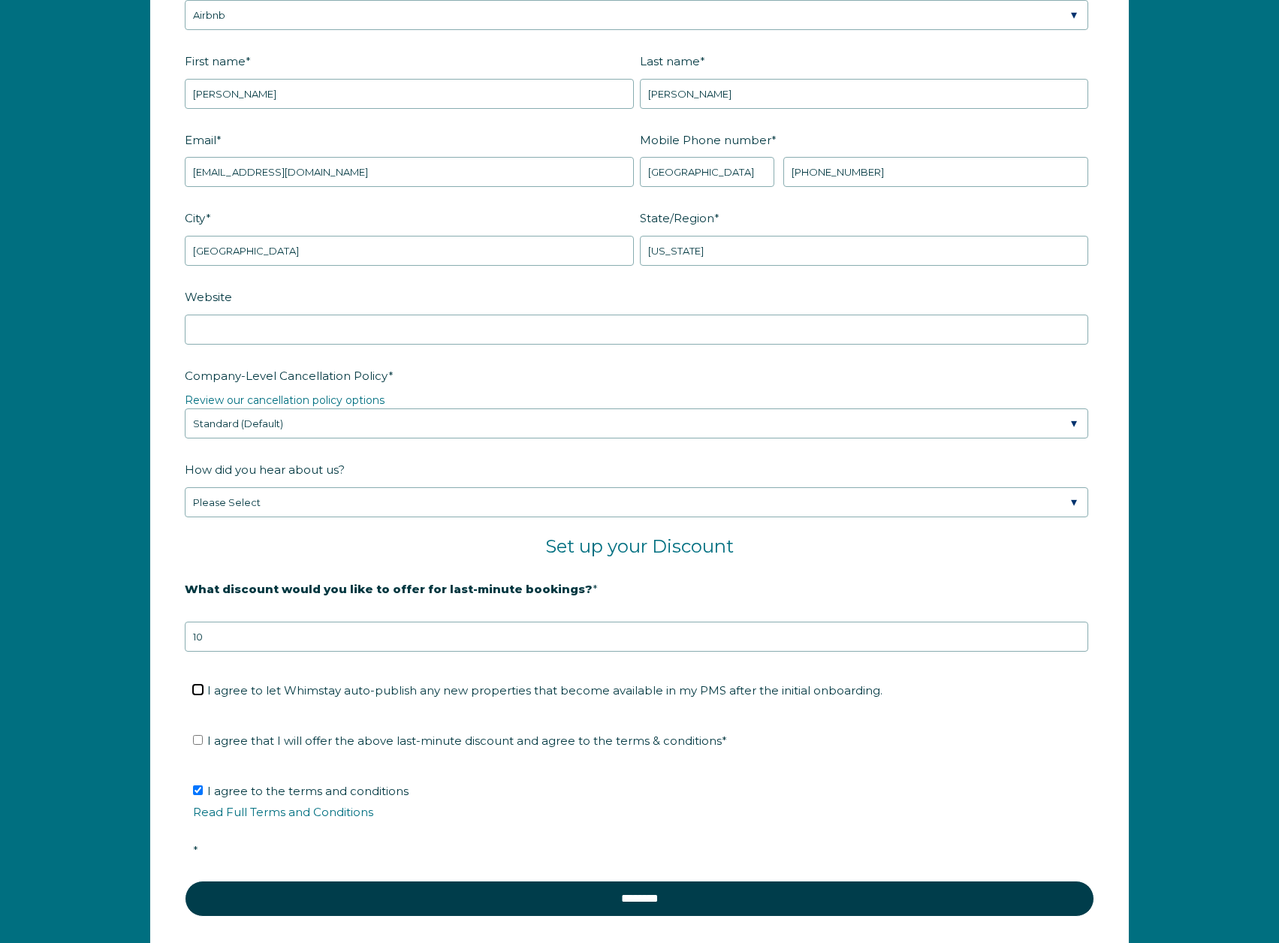
click at [194, 689] on input "I agree to let Whimstay auto-publish any new properties that become available i…" at bounding box center [198, 690] width 10 height 10
checkbox input "true"
click at [195, 738] on input "I agree that I will offer the above last-minute discount and agree to the terms…" at bounding box center [198, 740] width 10 height 10
checkbox input "true"
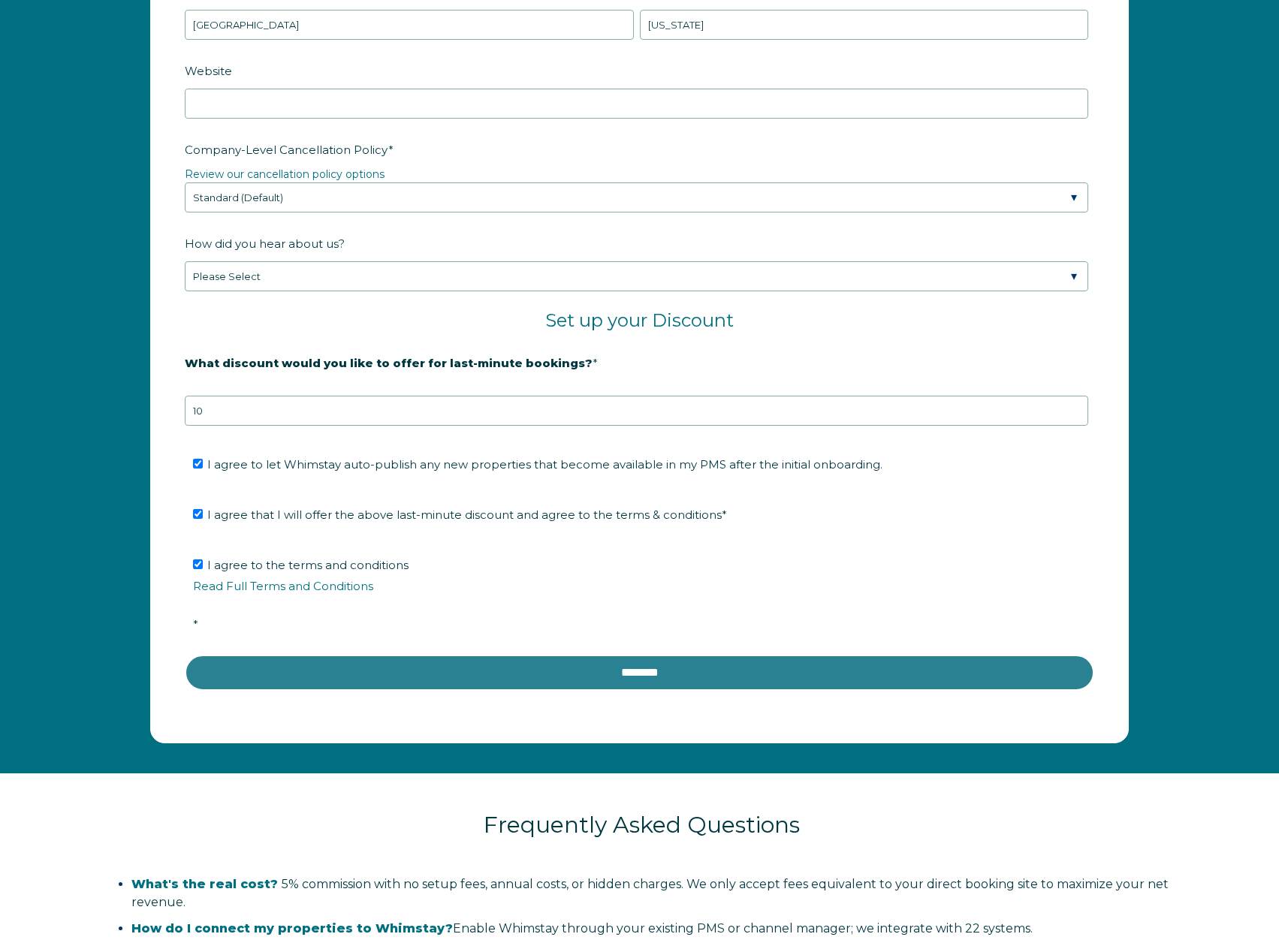
click at [337, 678] on input "********" at bounding box center [639, 673] width 909 height 36
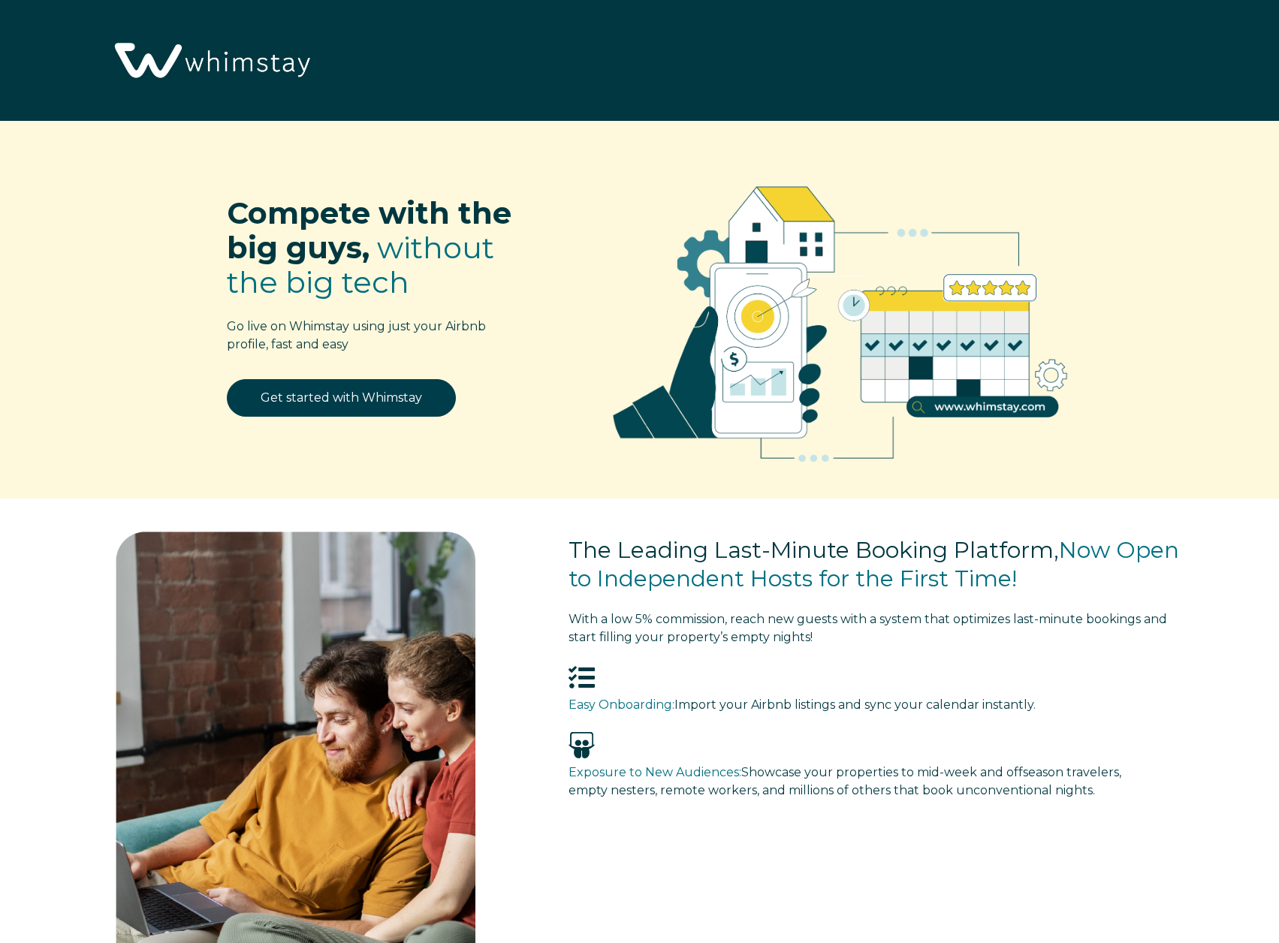
select select "US"
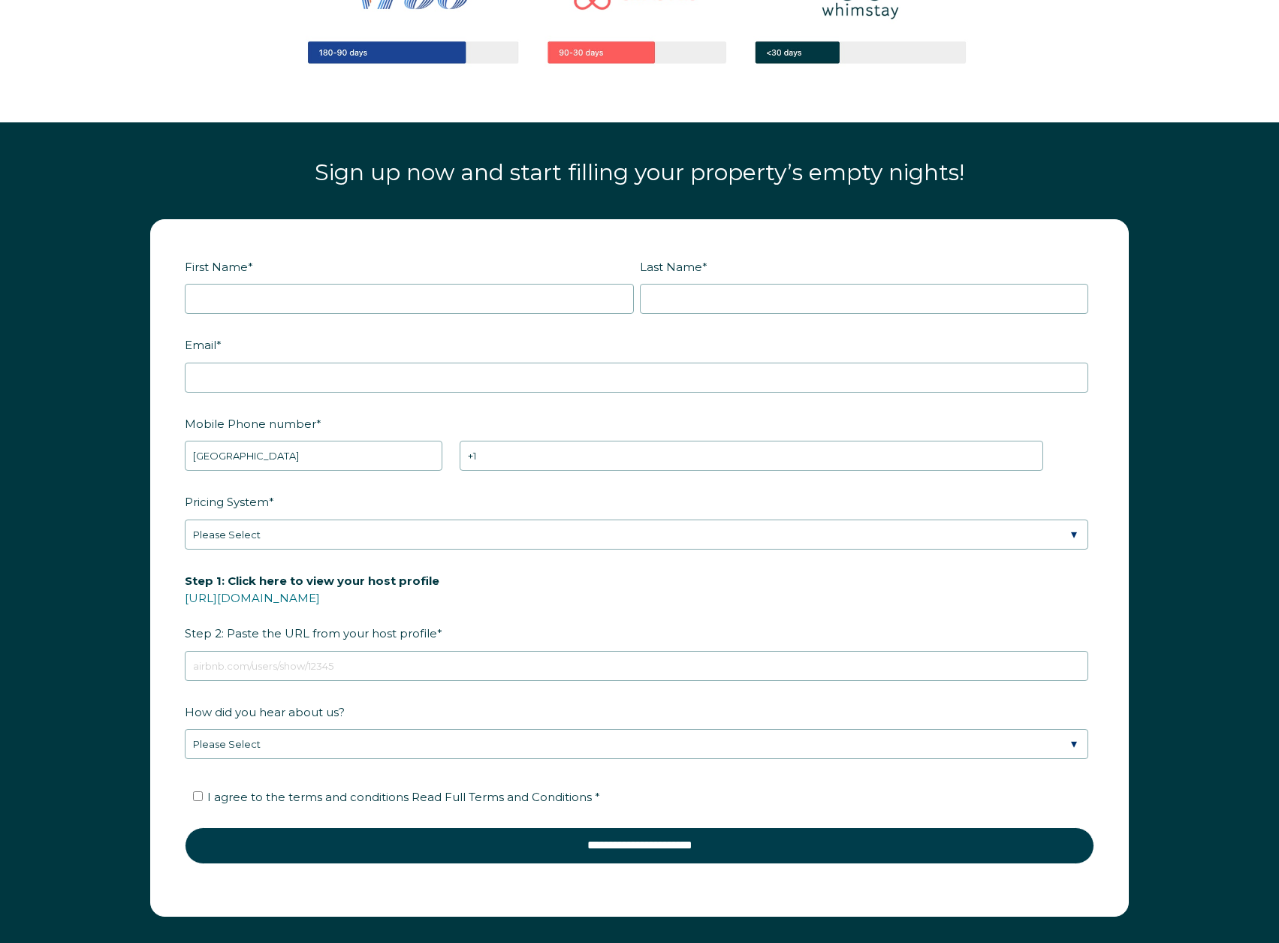
scroll to position [1908, 0]
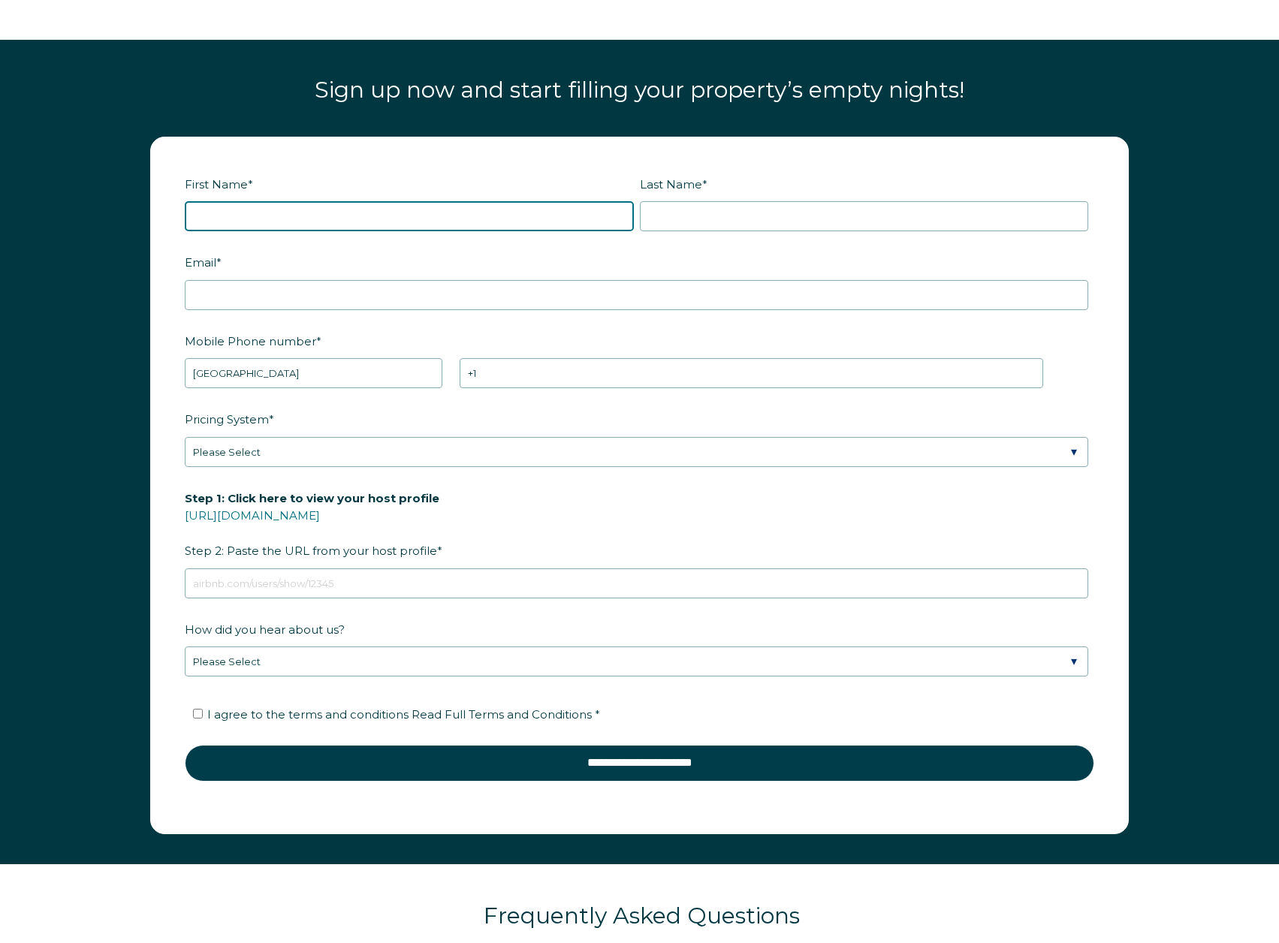
click at [531, 222] on input "First Name *" at bounding box center [409, 216] width 449 height 30
type input "[PERSON_NAME]"
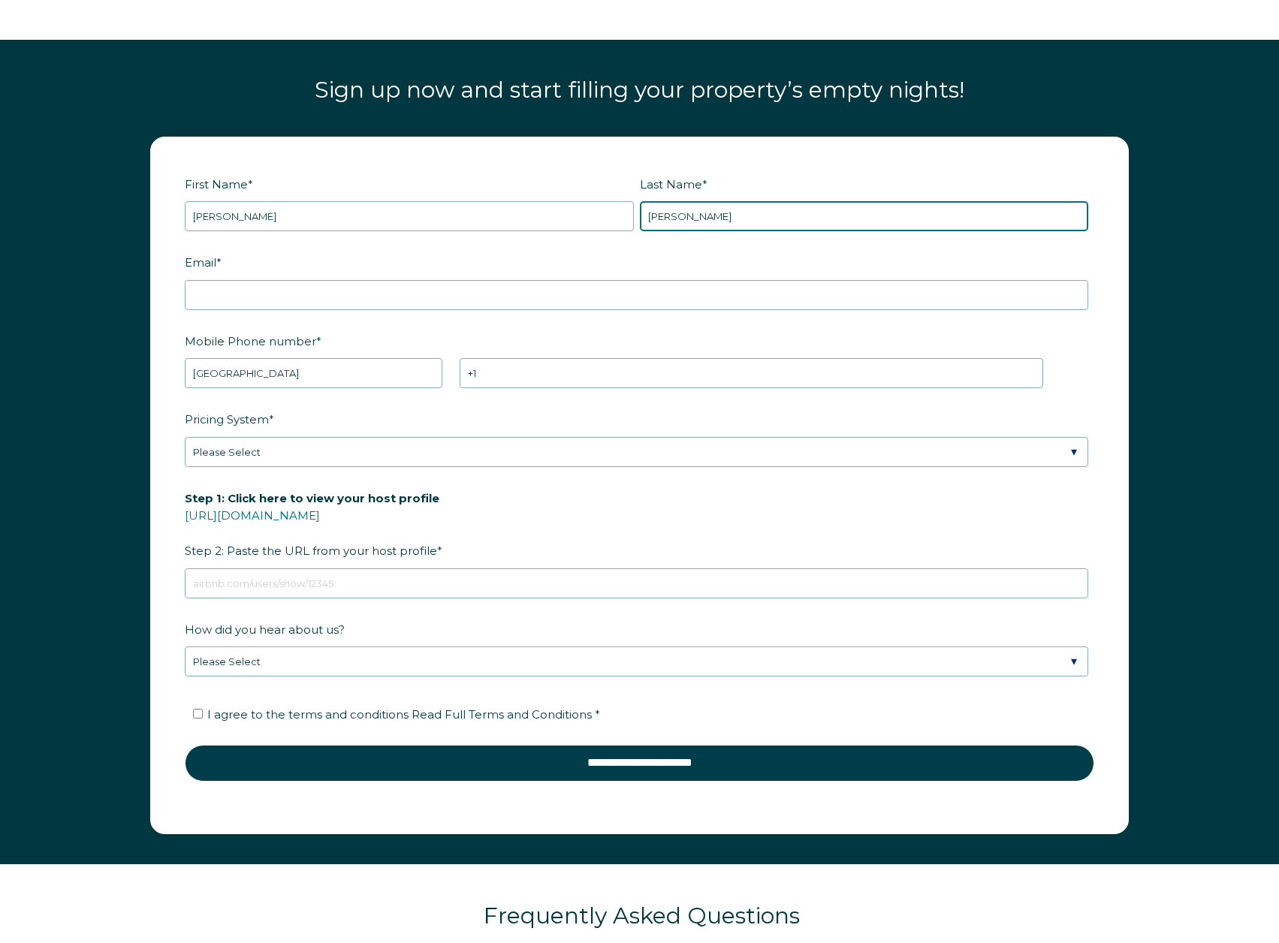
type input "[PERSON_NAME]"
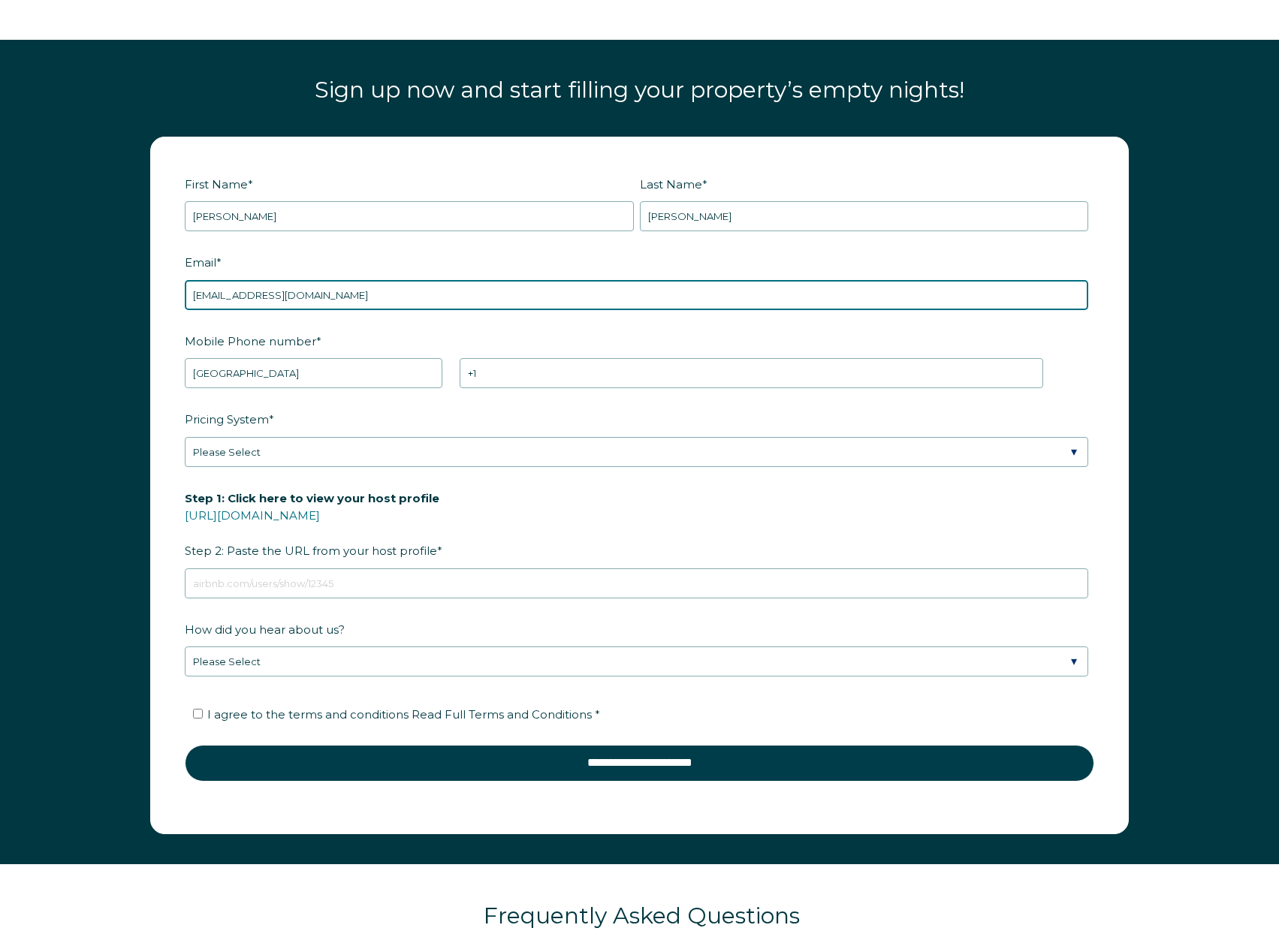
type input "[EMAIL_ADDRESS][DOMAIN_NAME]"
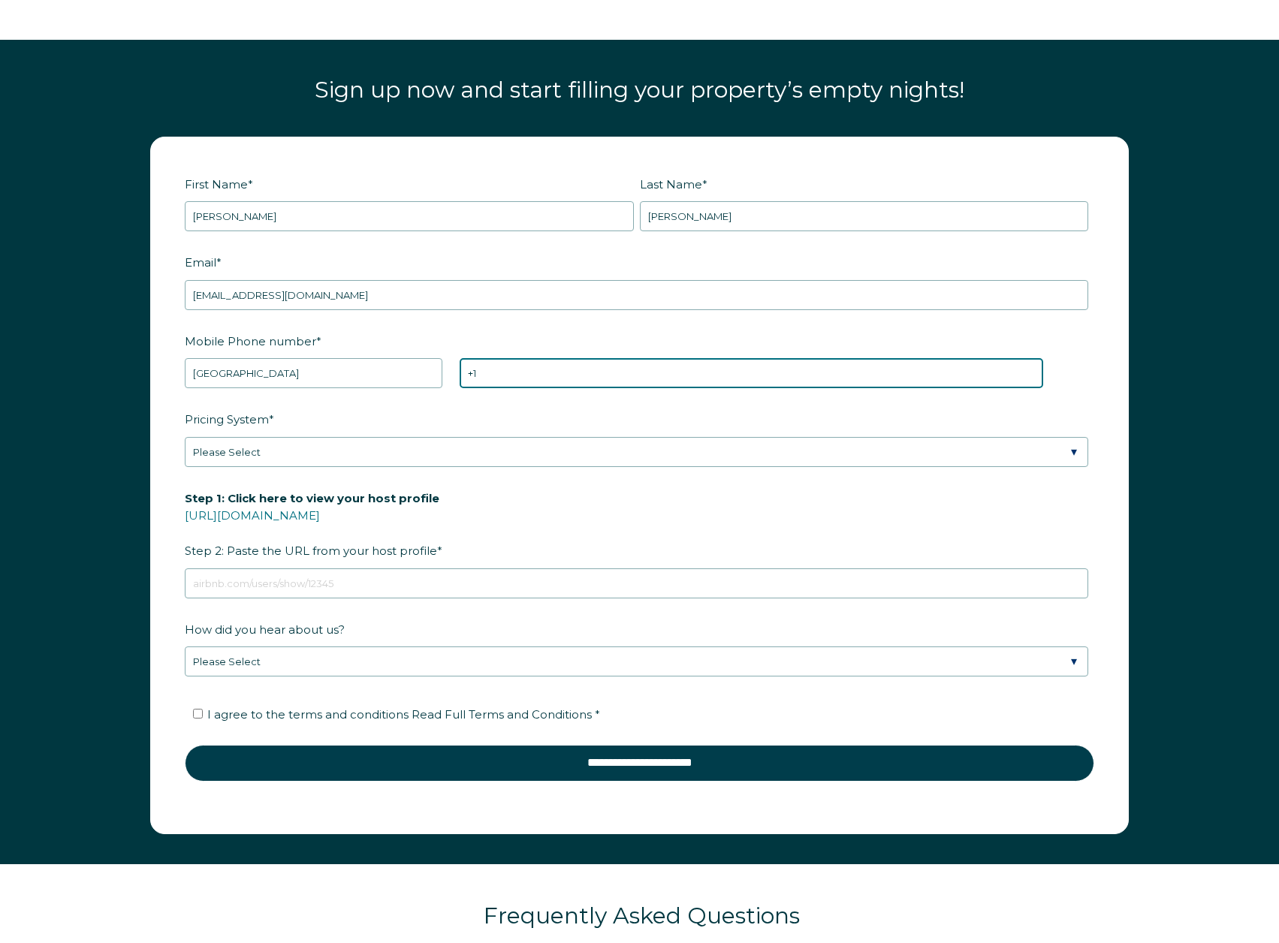
click at [623, 376] on input "+1" at bounding box center [752, 373] width 584 height 30
type input "[PHONE_NUMBER]"
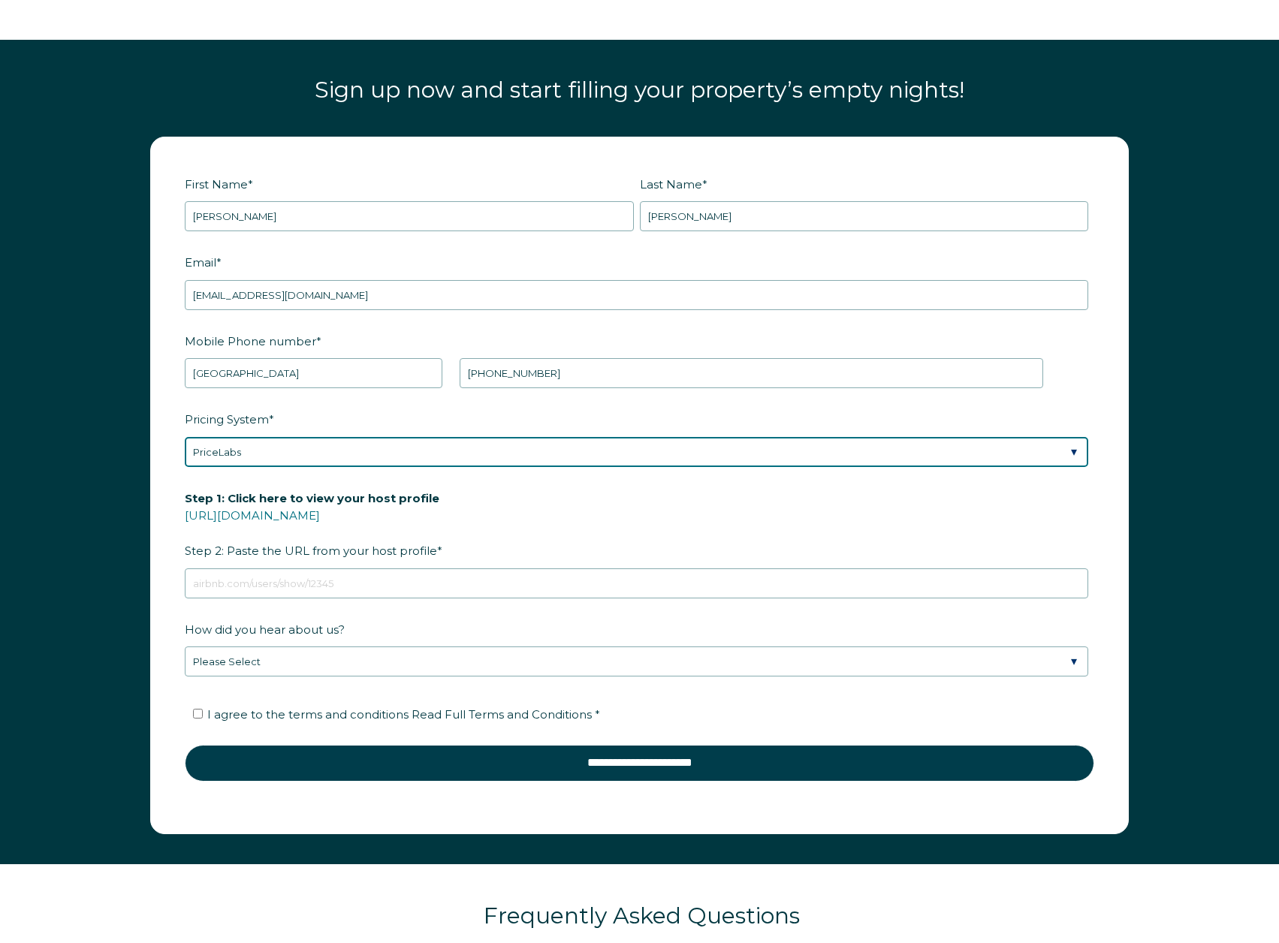
select select "Manual"
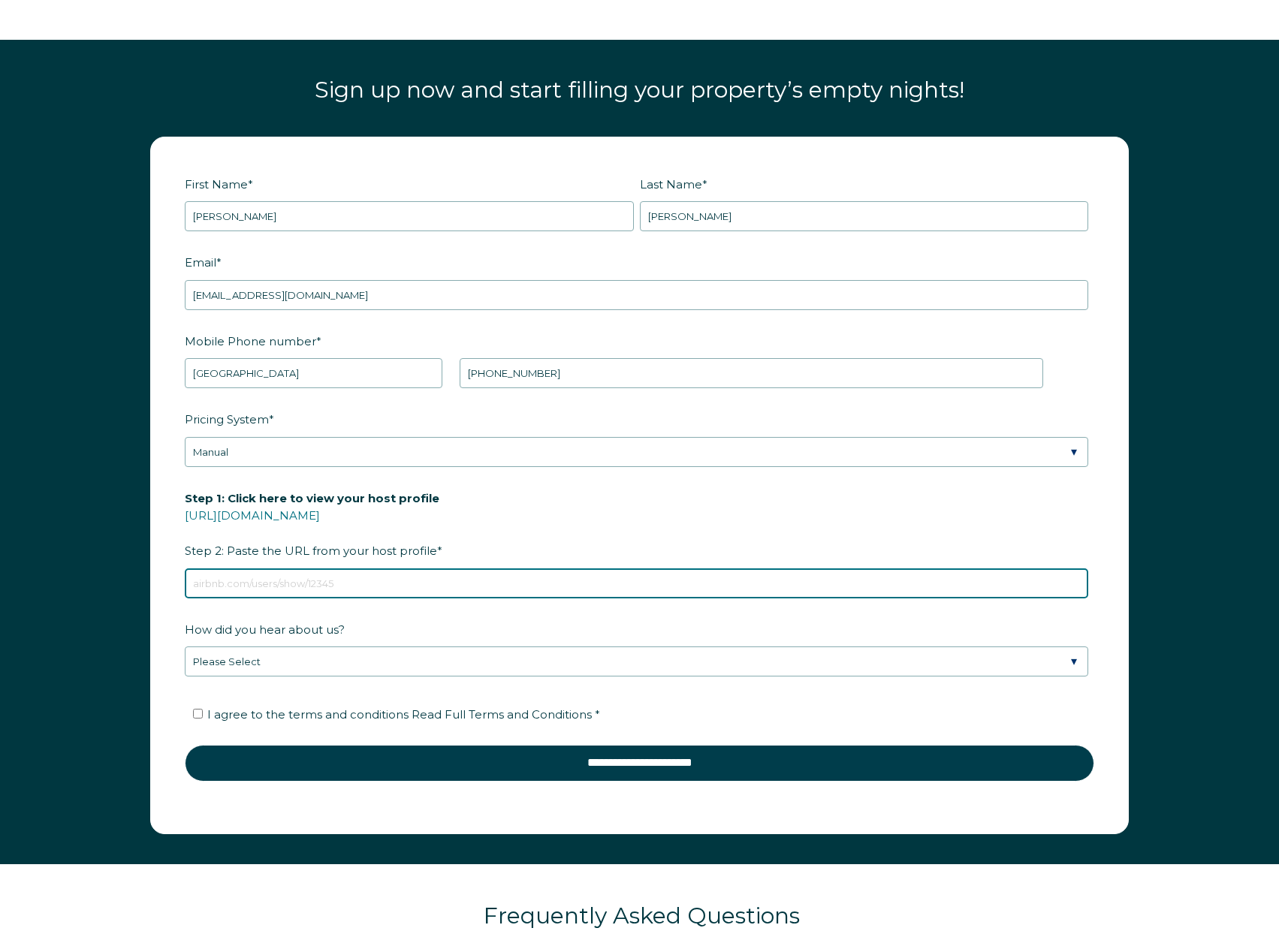
click at [302, 581] on input "Step 1: Click here to view your host profile [URL][DOMAIN_NAME] Step 2: Paste t…" at bounding box center [636, 584] width 903 height 30
paste input "[URL][DOMAIN_NAME]"
type input "[URL][DOMAIN_NAME]"
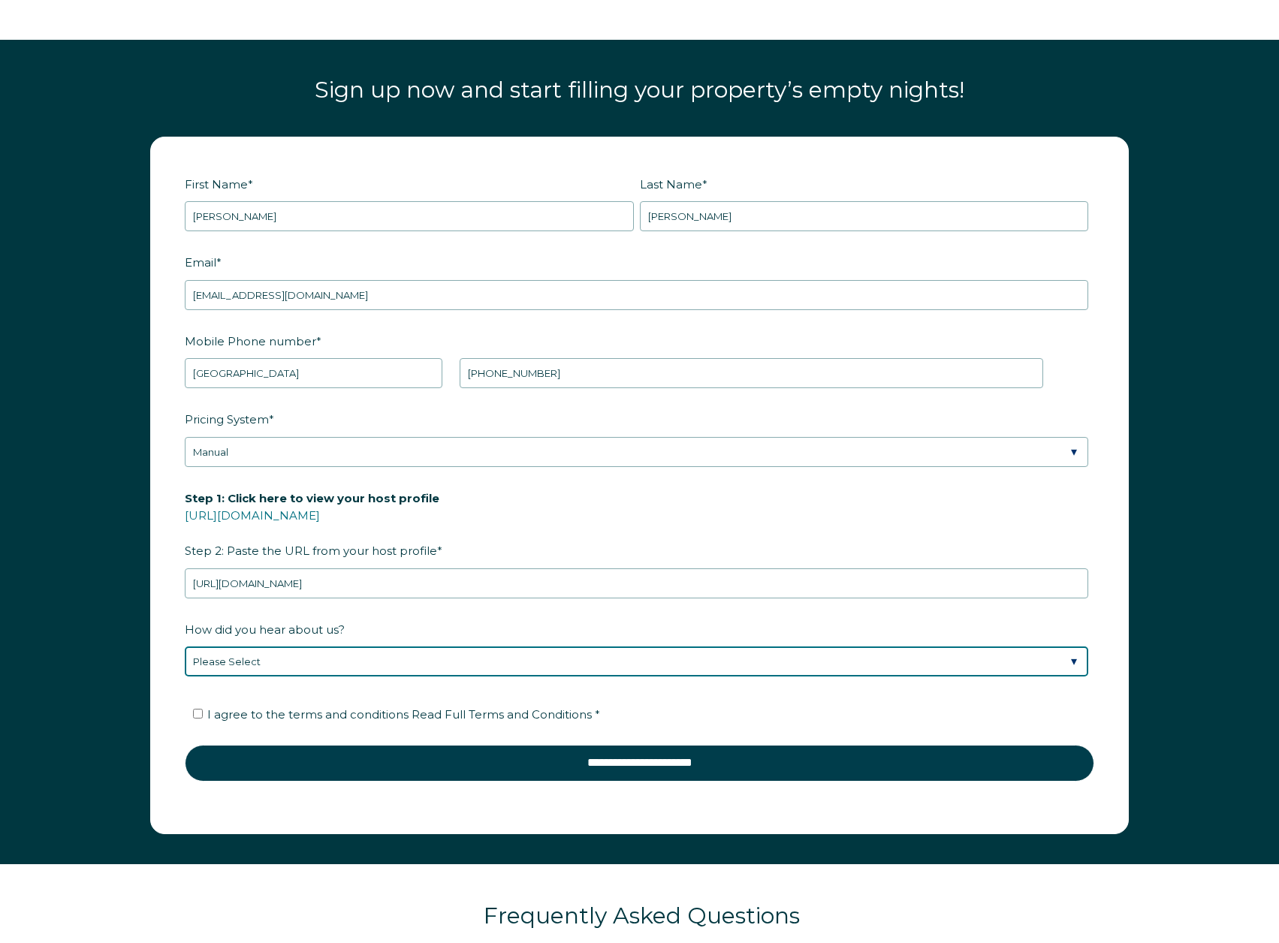
select select "Social Media"
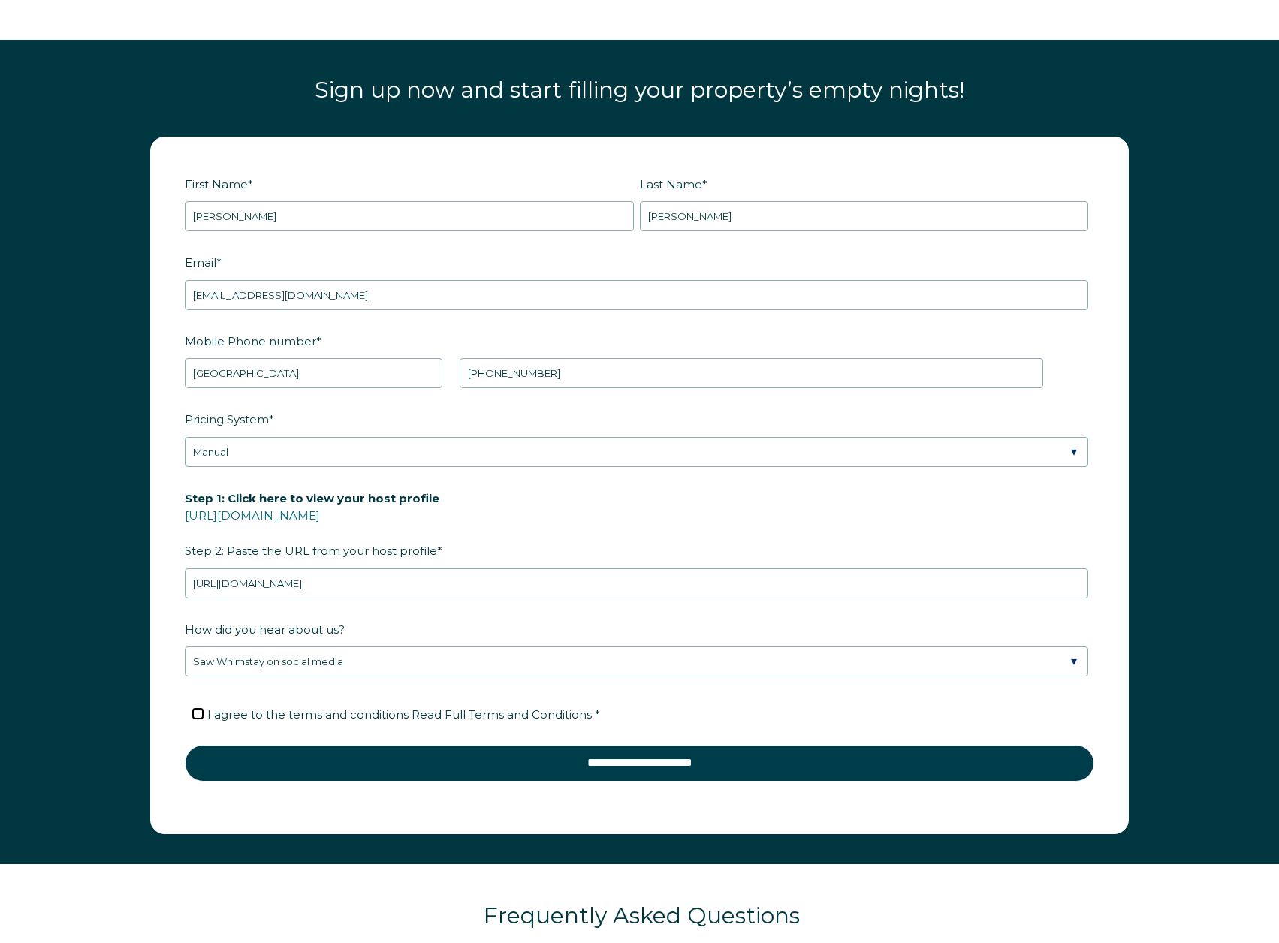
click at [201, 713] on input "I agree to the terms and conditions Read Full Terms and Conditions *" at bounding box center [198, 714] width 10 height 10
checkbox input "true"
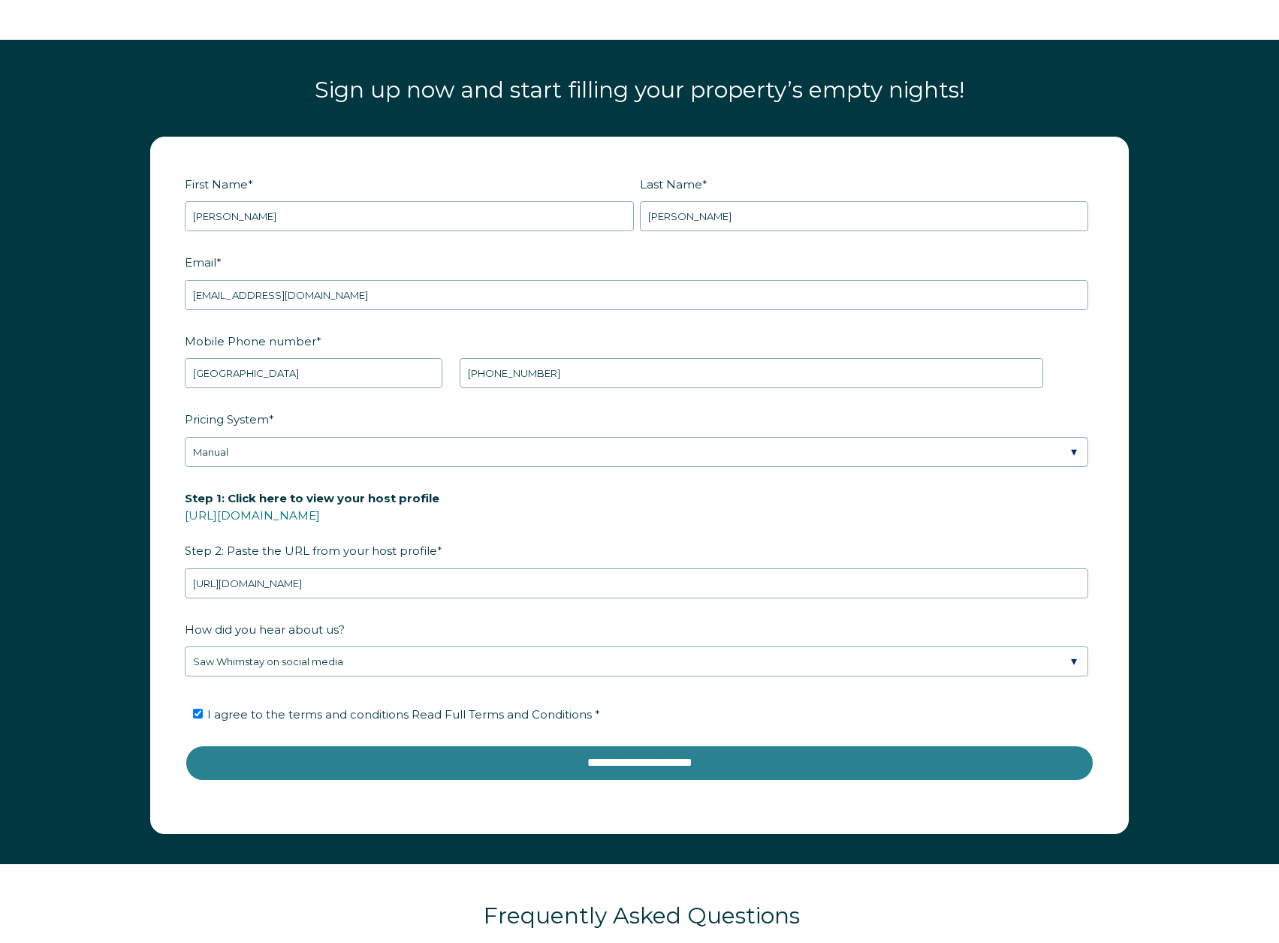
click at [287, 765] on input "**********" at bounding box center [639, 763] width 909 height 36
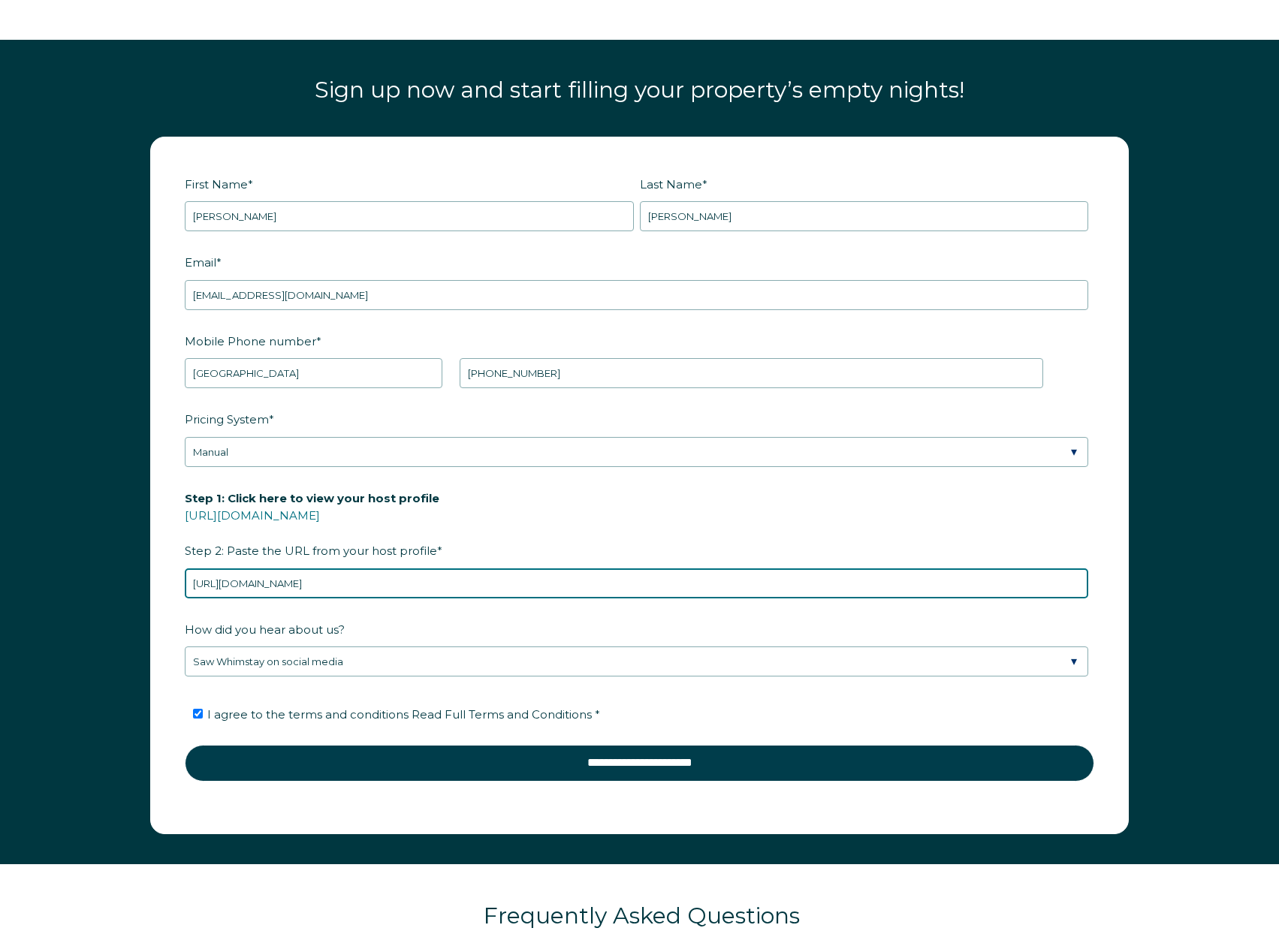
drag, startPoint x: 378, startPoint y: 583, endPoint x: 24, endPoint y: 573, distance: 353.9
click at [24, 573] on div "First Name * [PERSON_NAME] Last Name * [PERSON_NAME] RBO Token Company ID Refer…" at bounding box center [639, 493] width 1279 height 743
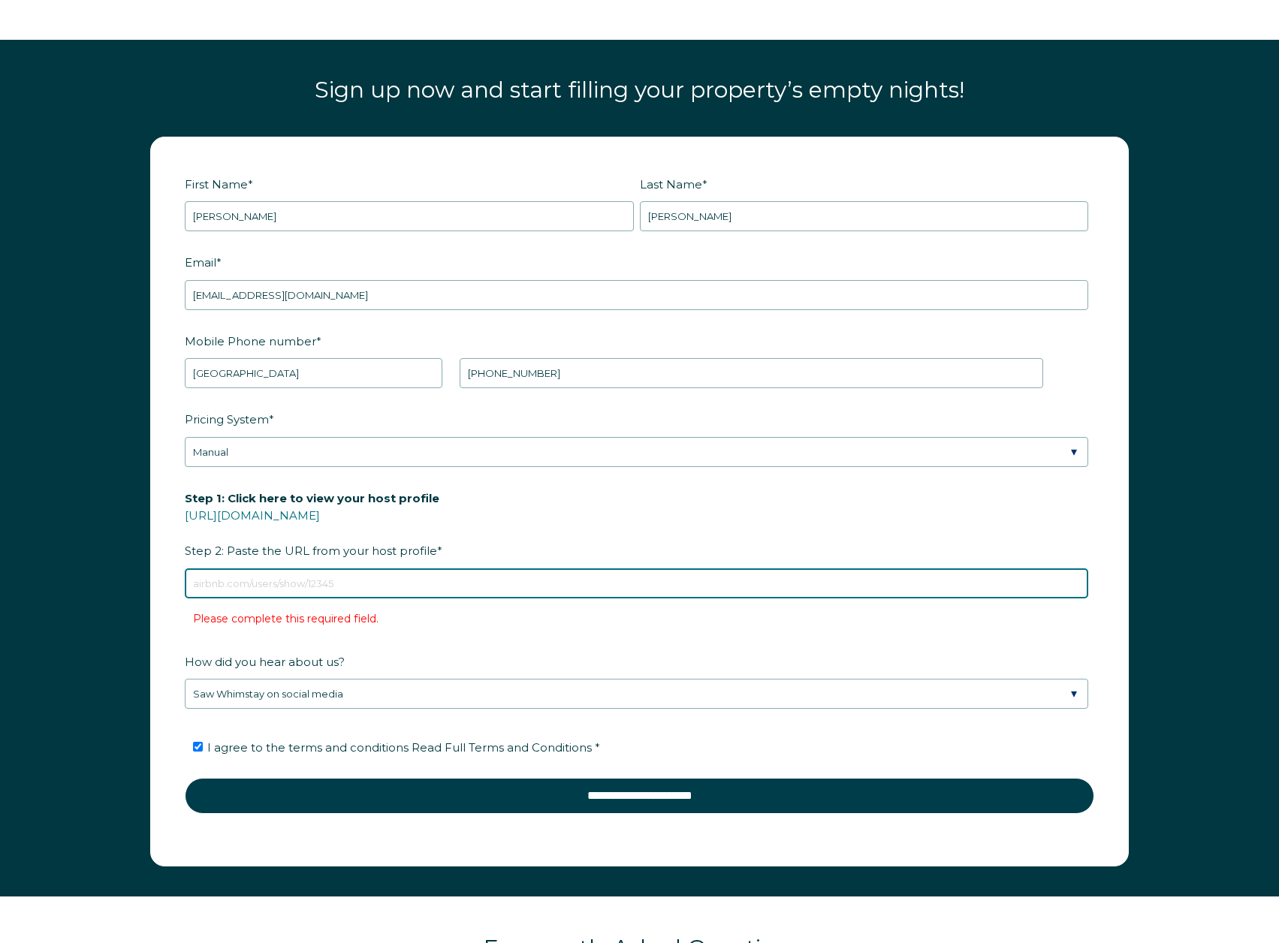
click at [434, 579] on input "Step 1: Click here to view your host profile [URL][DOMAIN_NAME] Step 2: Paste t…" at bounding box center [636, 584] width 903 height 30
paste input "[DOMAIN_NAME][URL]"
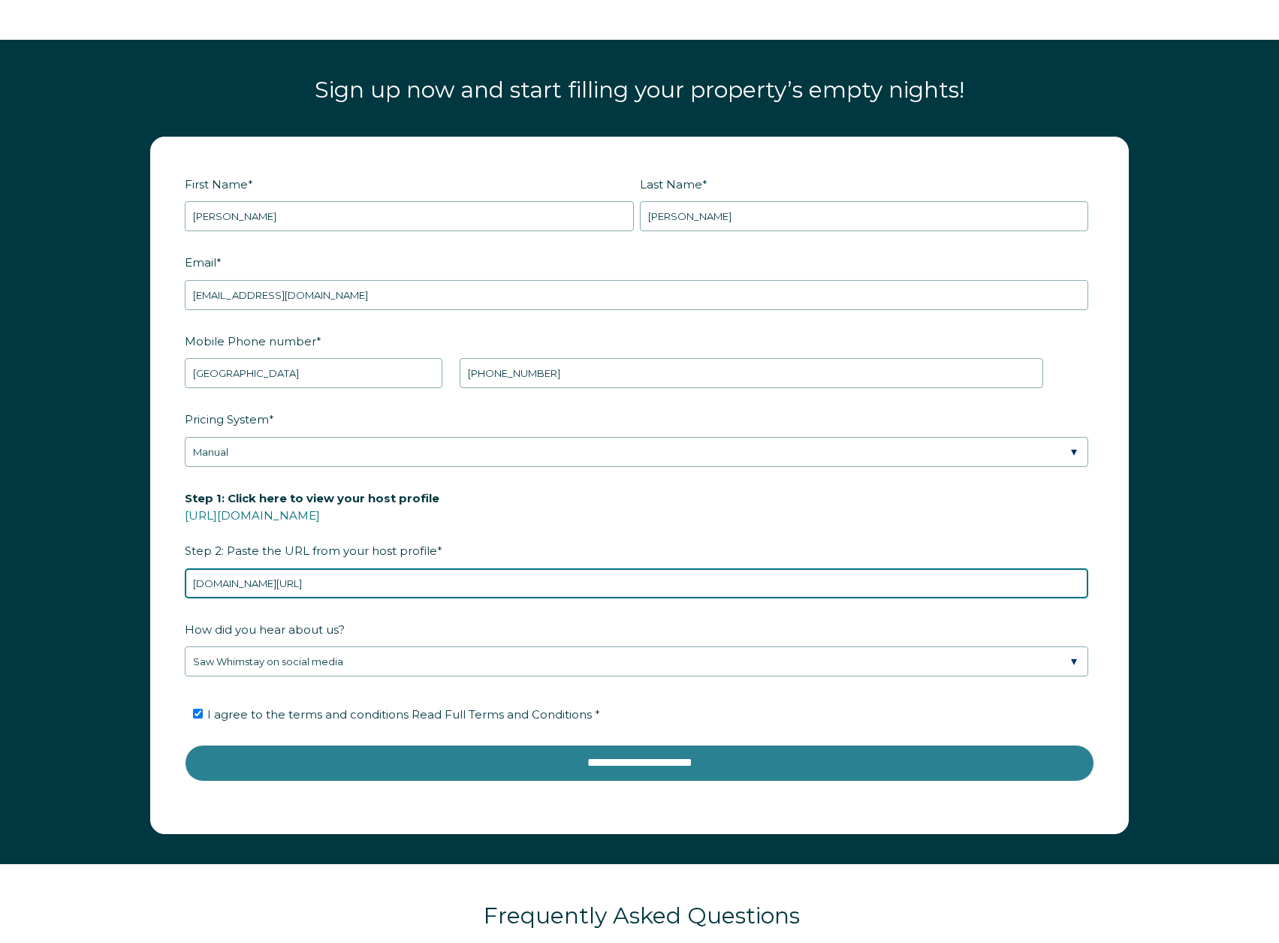
type input "[DOMAIN_NAME][URL]"
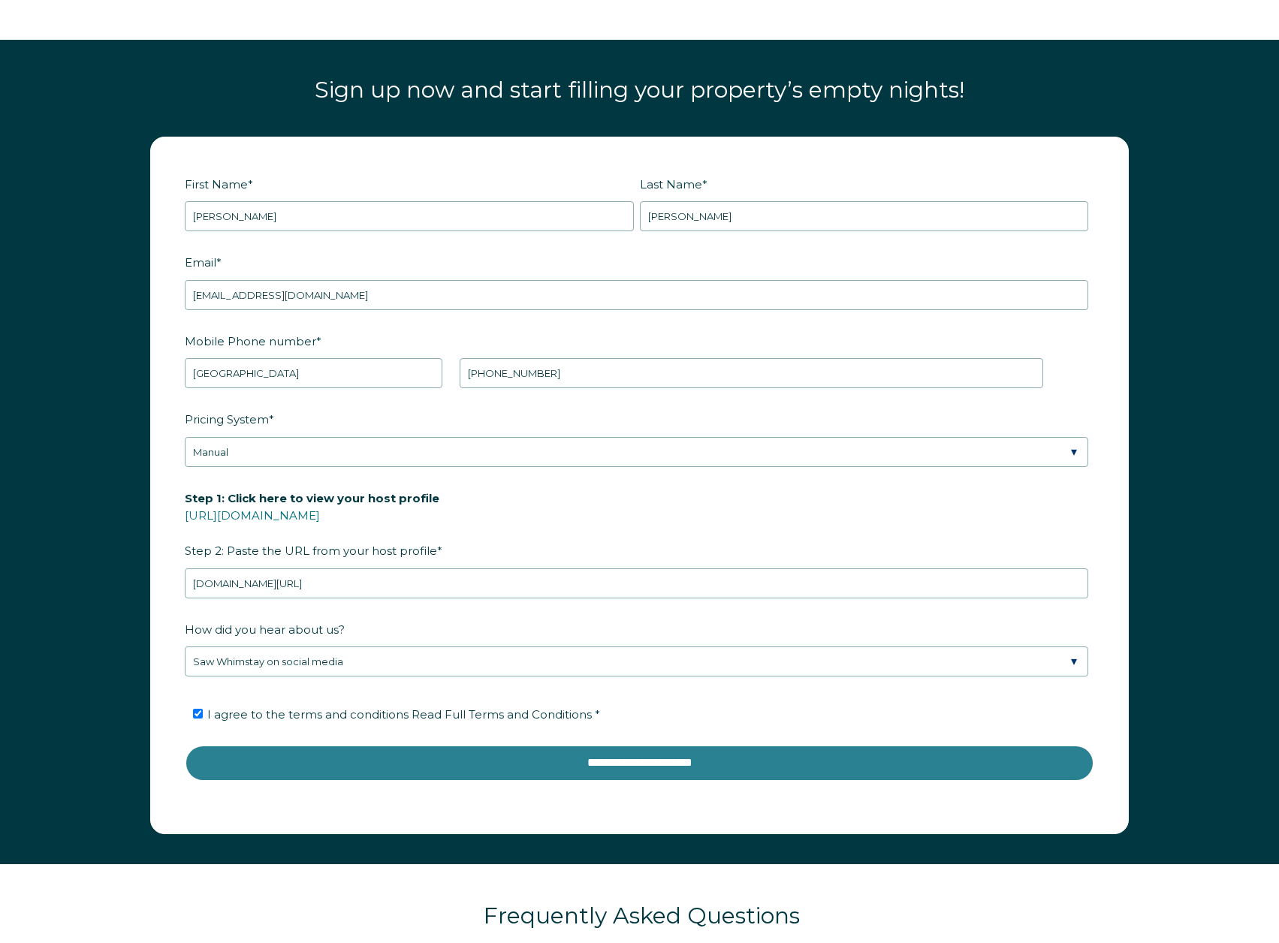
click at [845, 765] on input "**********" at bounding box center [639, 763] width 909 height 36
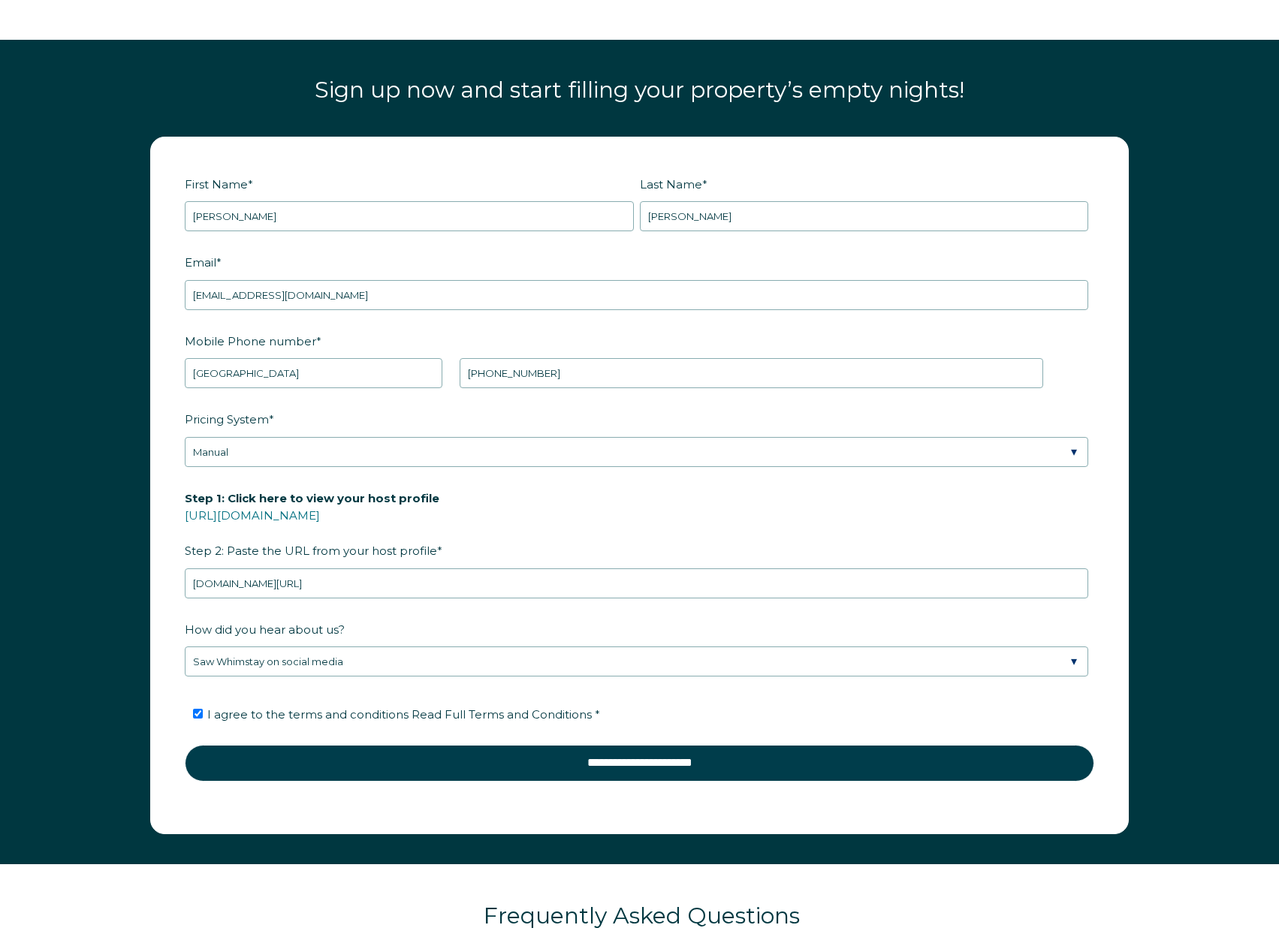
click at [256, 523] on span "Step 1: Click here to view your host profile [URL][DOMAIN_NAME] Step 2: Paste t…" at bounding box center [312, 525] width 255 height 76
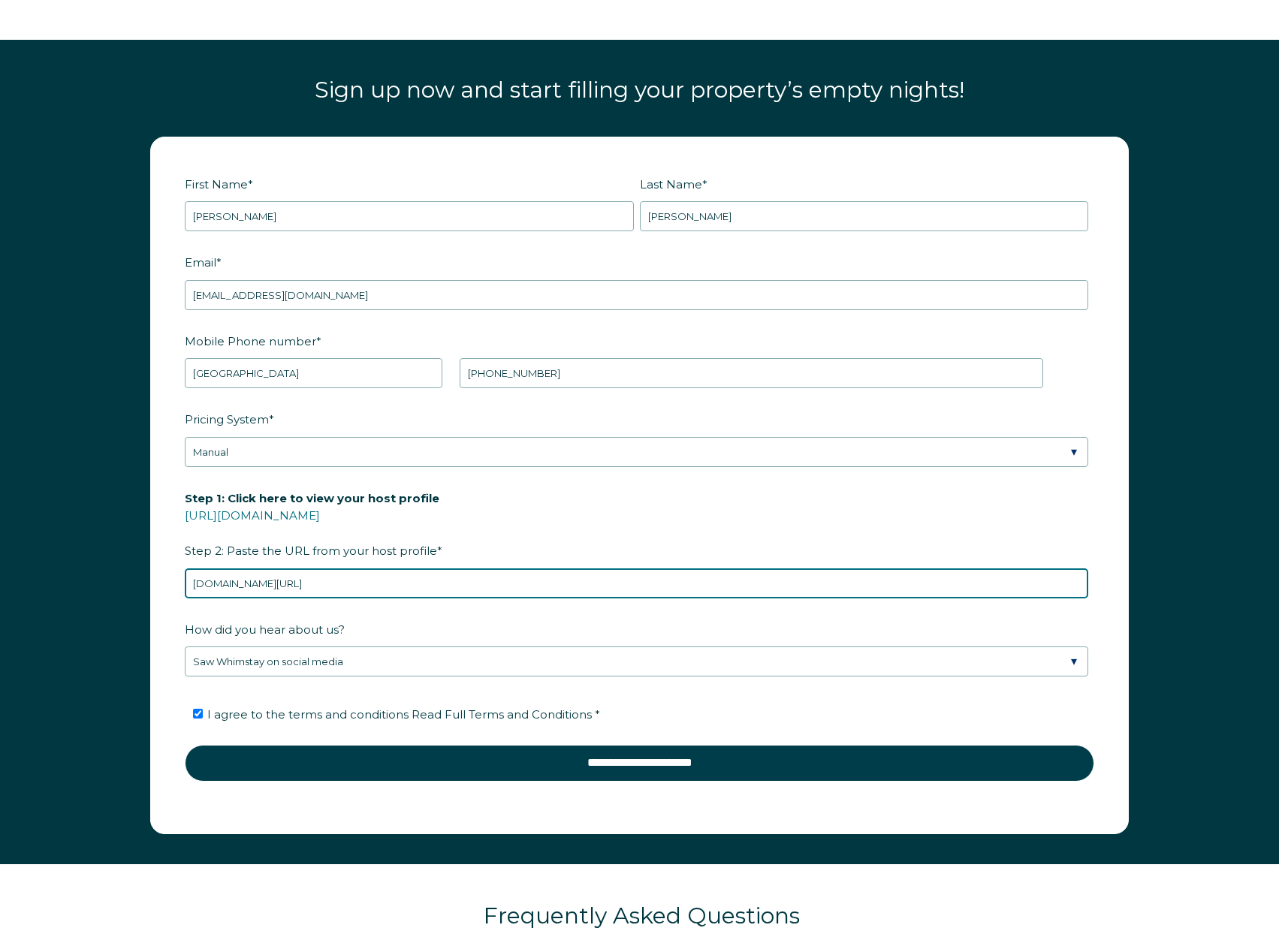
click at [256, 569] on input "[DOMAIN_NAME][URL]" at bounding box center [636, 584] width 903 height 30
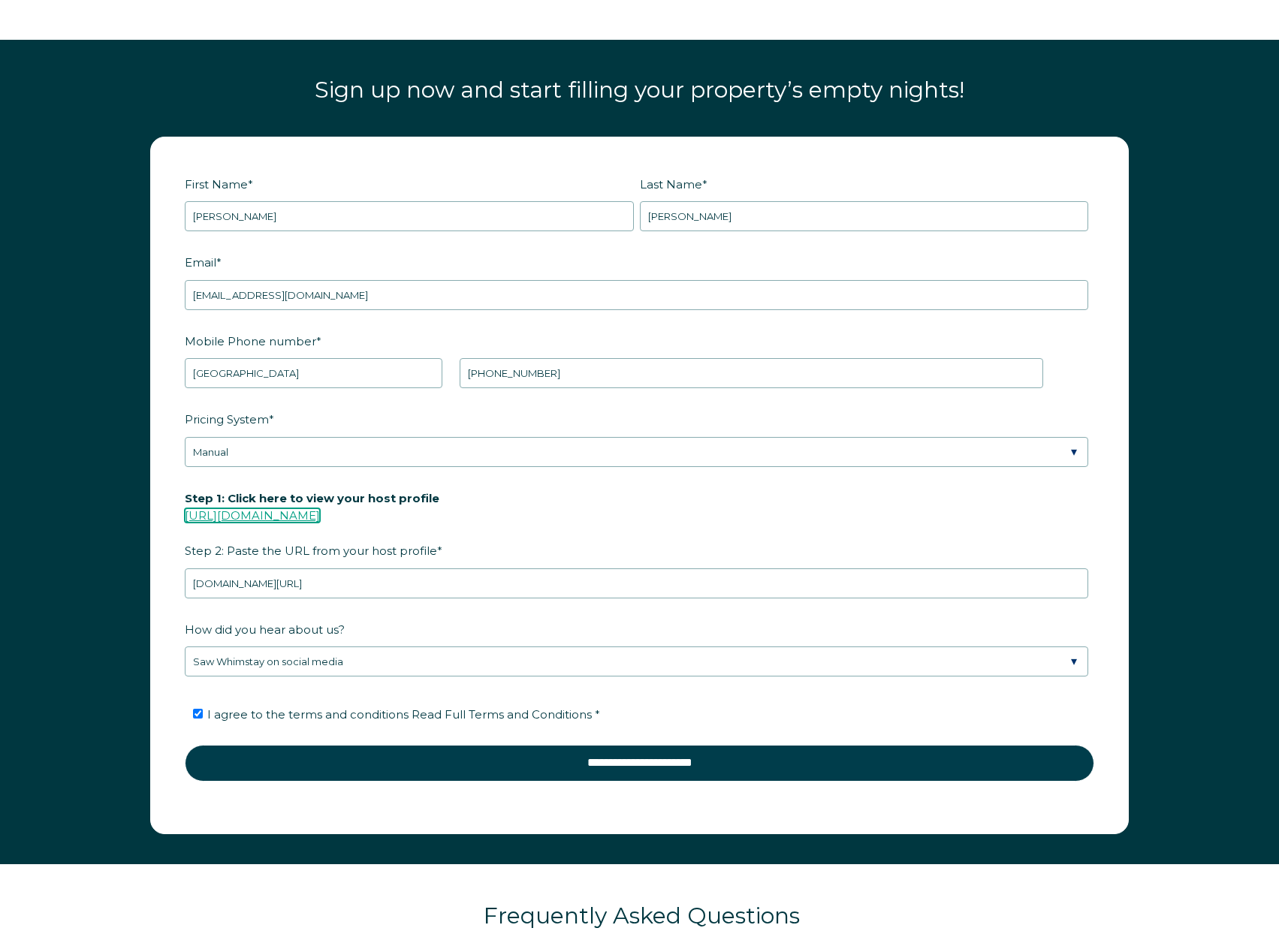
click at [256, 516] on link "[URL][DOMAIN_NAME]" at bounding box center [252, 515] width 135 height 14
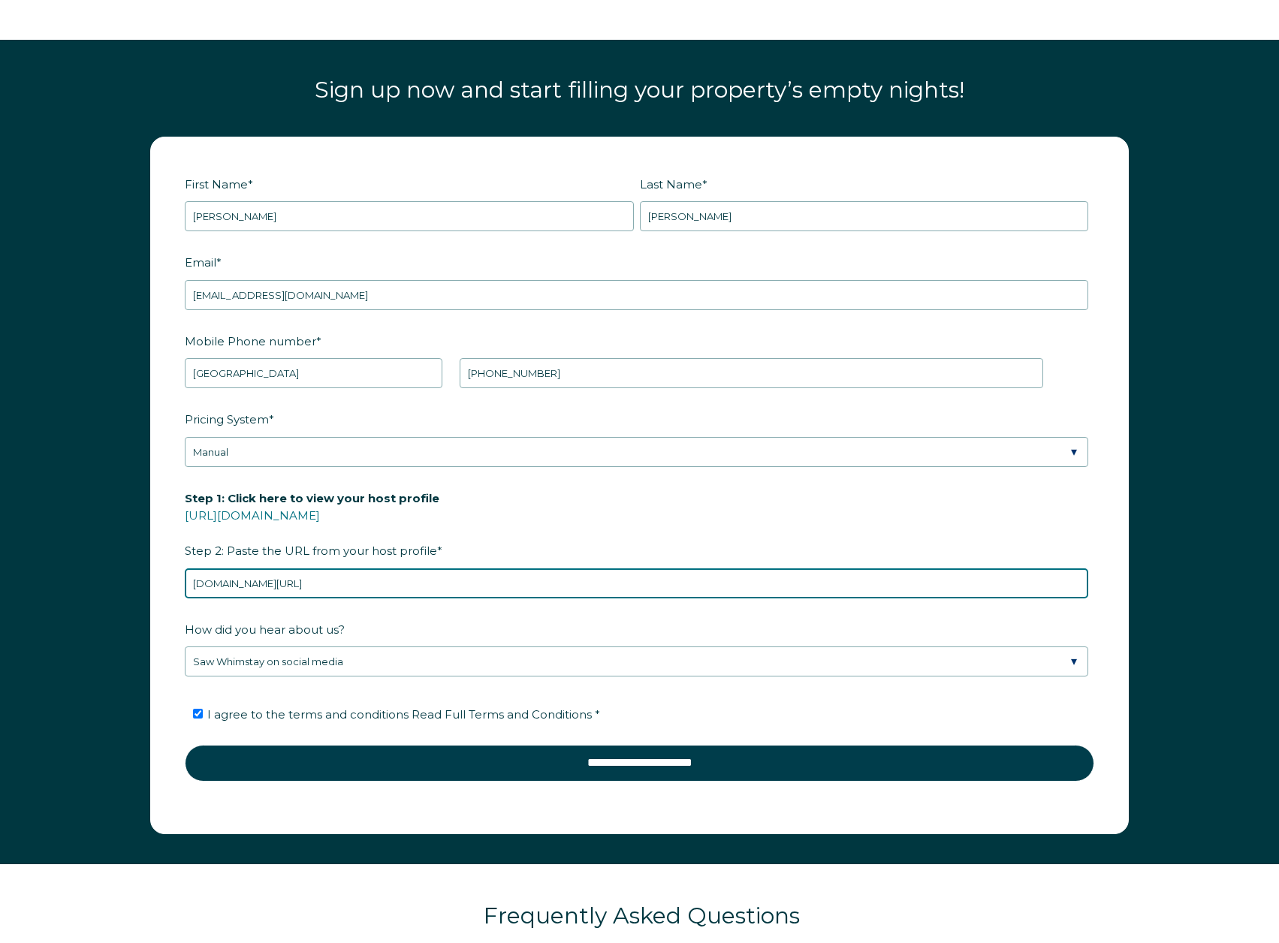
click at [265, 587] on input "[DOMAIN_NAME][URL]" at bounding box center [636, 584] width 903 height 30
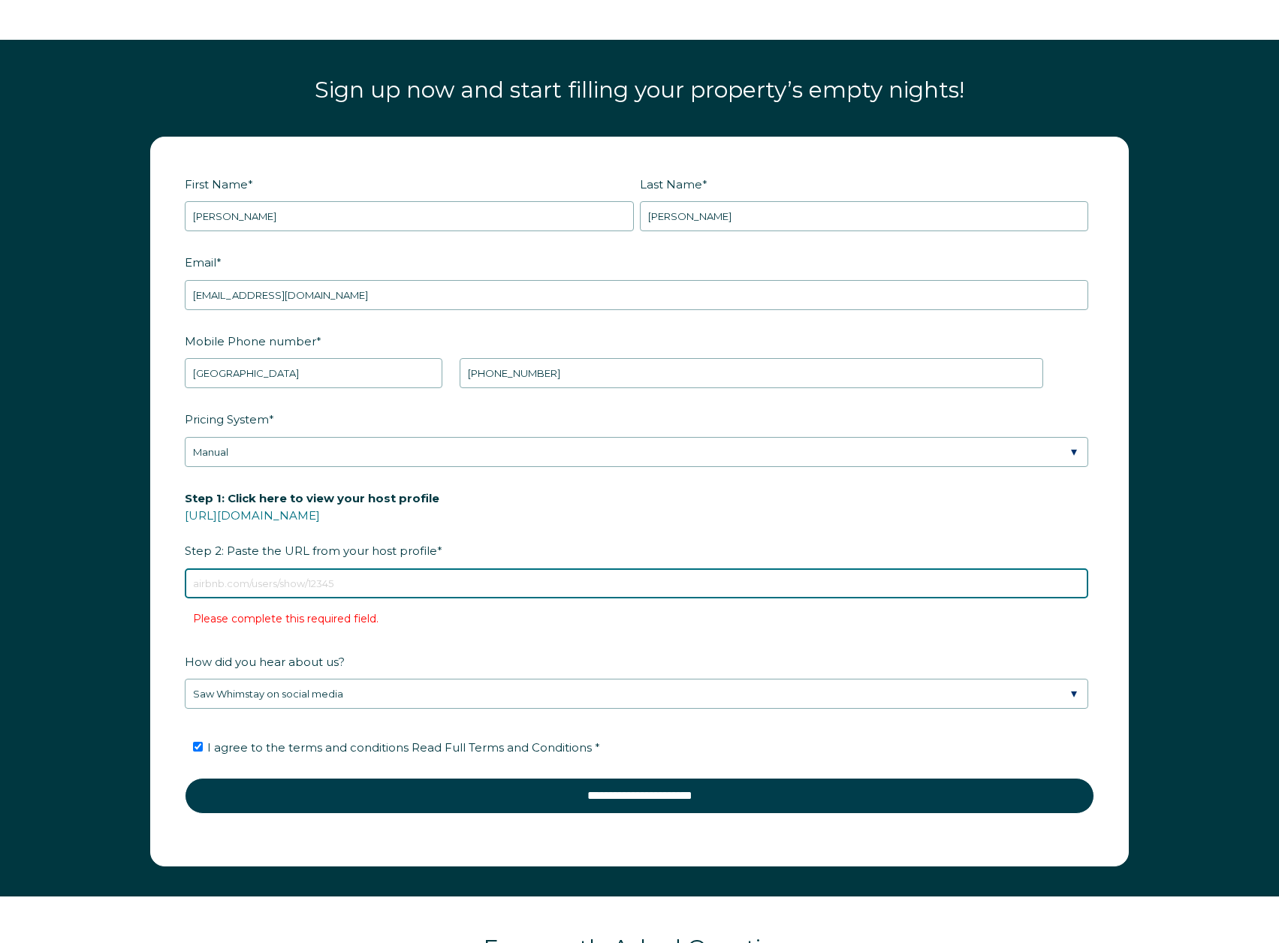
click at [329, 584] on input "Step 1: Click here to view your host profile [URL][DOMAIN_NAME] Step 2: Paste t…" at bounding box center [636, 584] width 903 height 30
paste input "[URL][DOMAIN_NAME]"
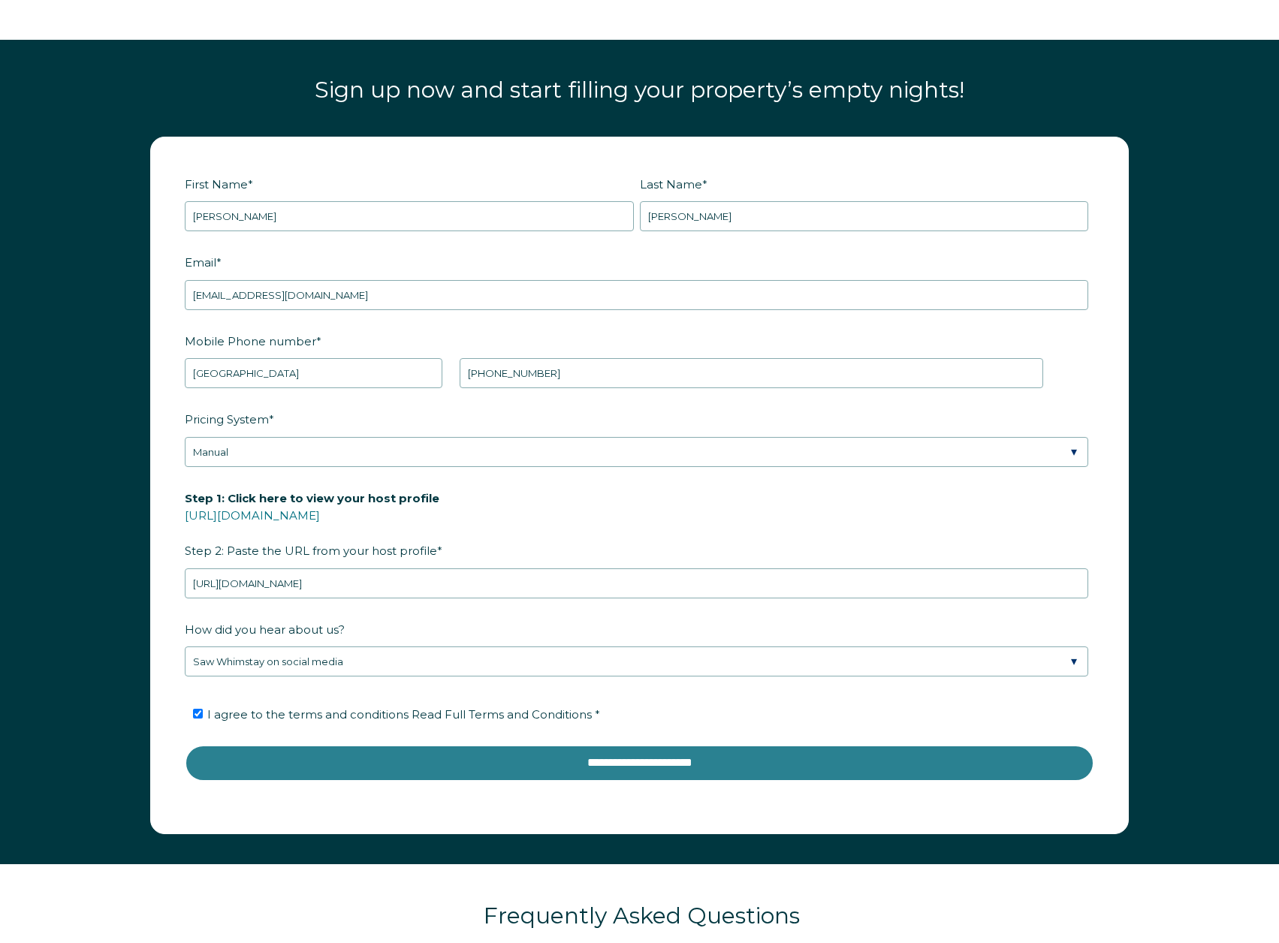
click at [477, 772] on input "**********" at bounding box center [639, 763] width 909 height 36
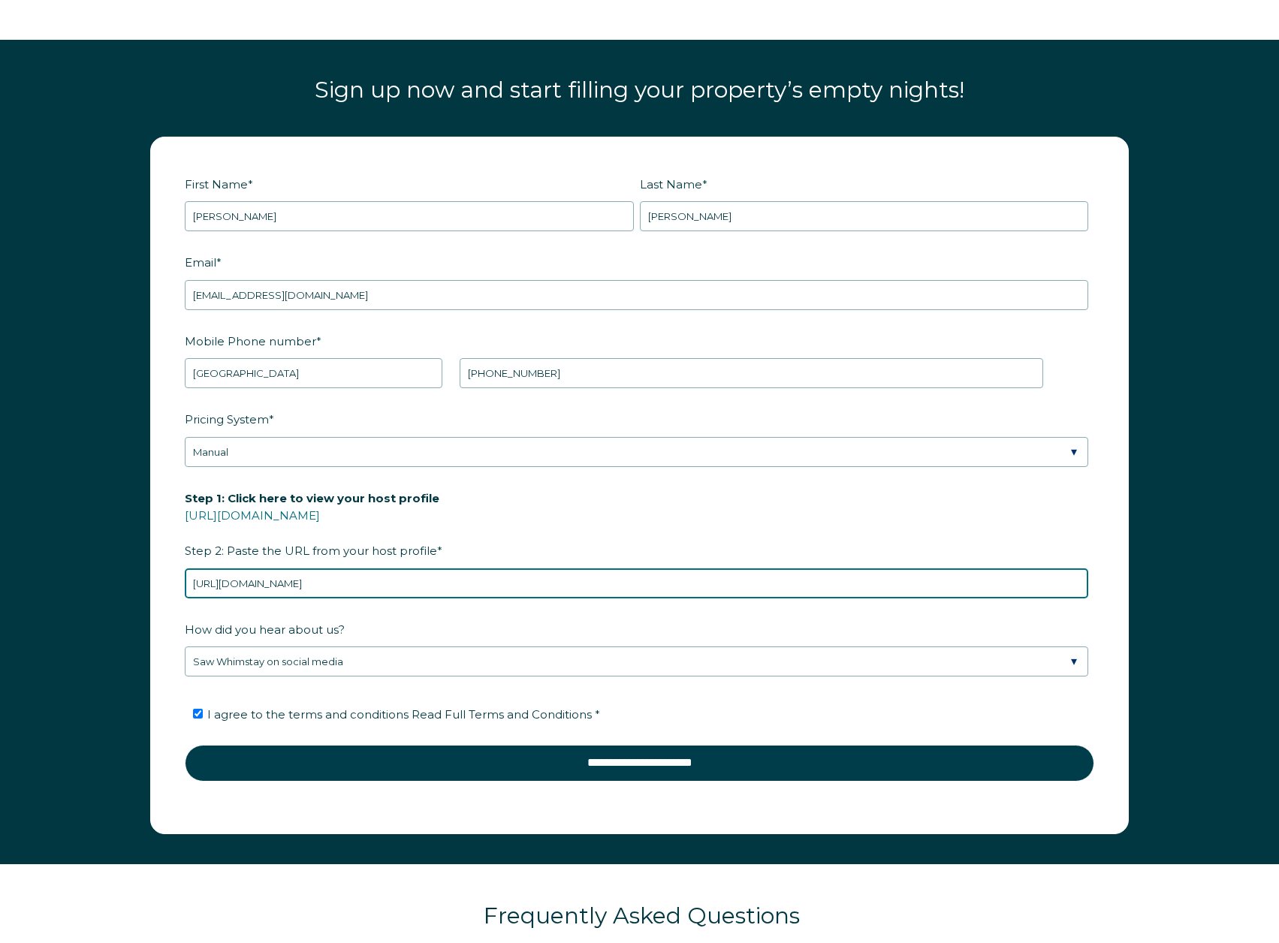
click at [394, 572] on input "[URL][DOMAIN_NAME]" at bounding box center [636, 584] width 903 height 30
drag, startPoint x: 451, startPoint y: 580, endPoint x: 88, endPoint y: 580, distance: 362.7
click at [88, 580] on div "First Name * [PERSON_NAME] Last Name * [PERSON_NAME] RBO Token Company ID Refer…" at bounding box center [639, 493] width 1279 height 743
paste input "445752373"
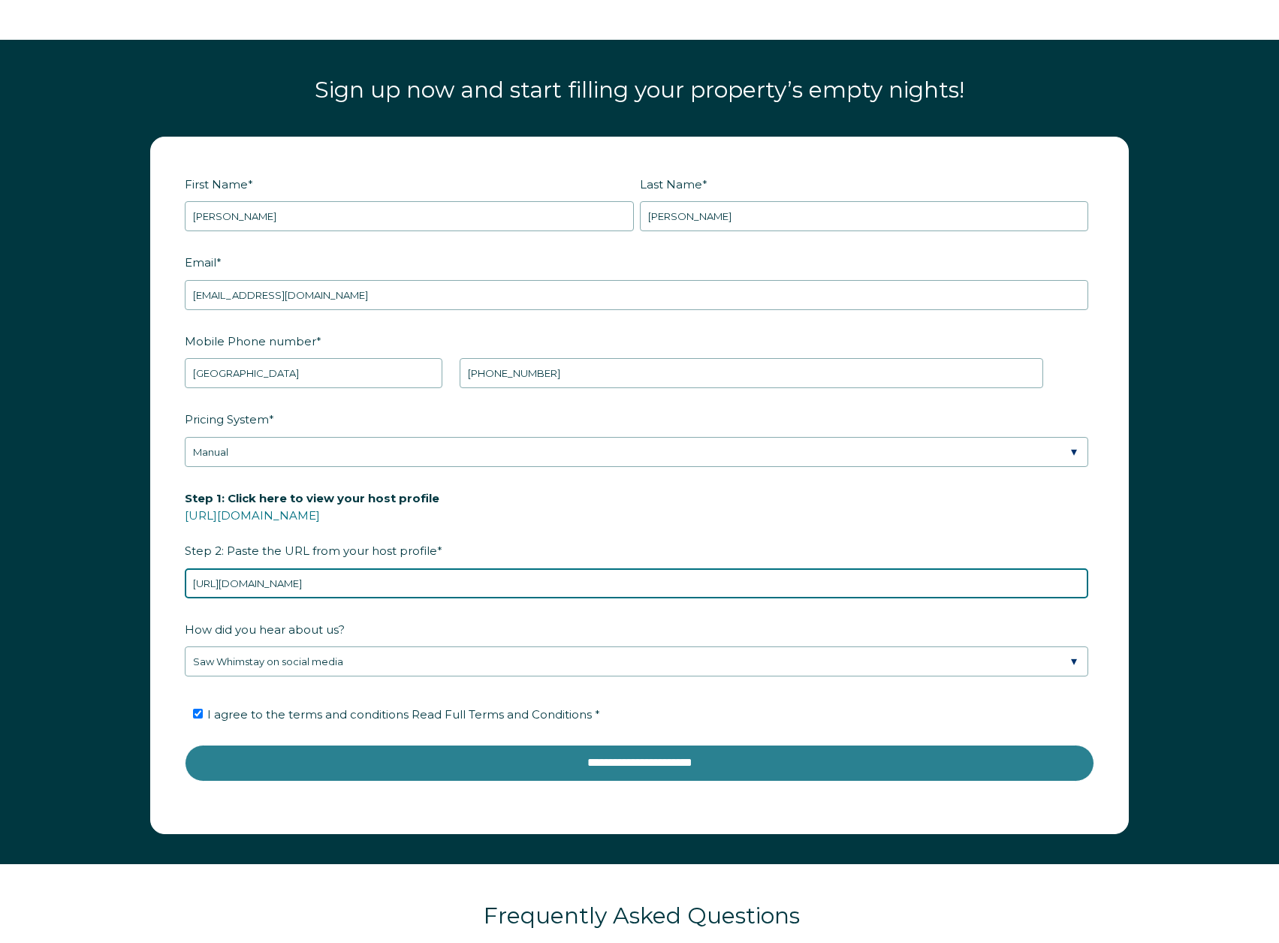
type input "[URL][DOMAIN_NAME]"
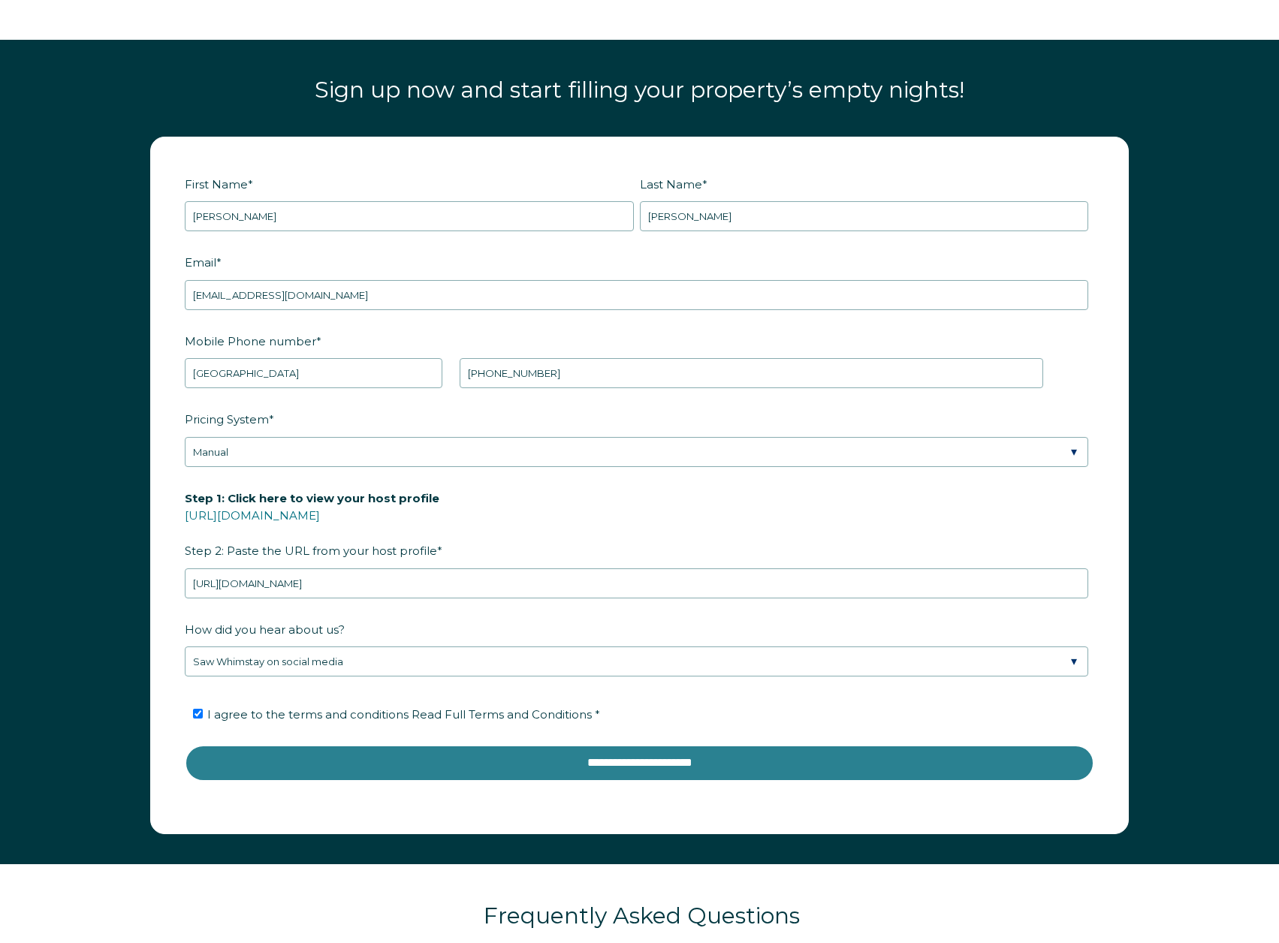
click at [481, 758] on input "**********" at bounding box center [639, 763] width 909 height 36
